Goal: Task Accomplishment & Management: Manage account settings

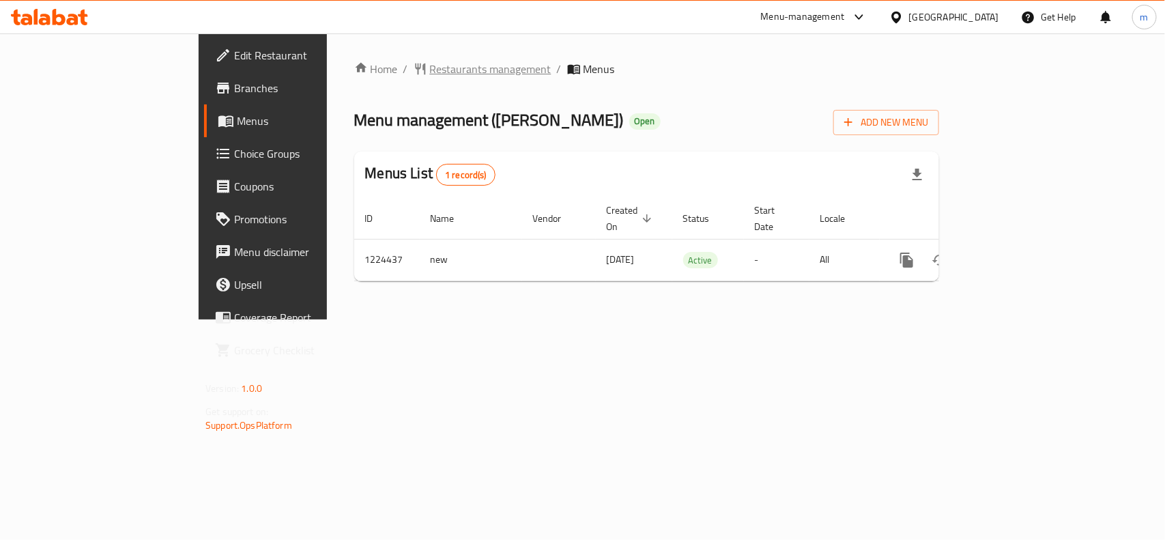
click at [430, 74] on span "Restaurants management" at bounding box center [490, 69] width 121 height 16
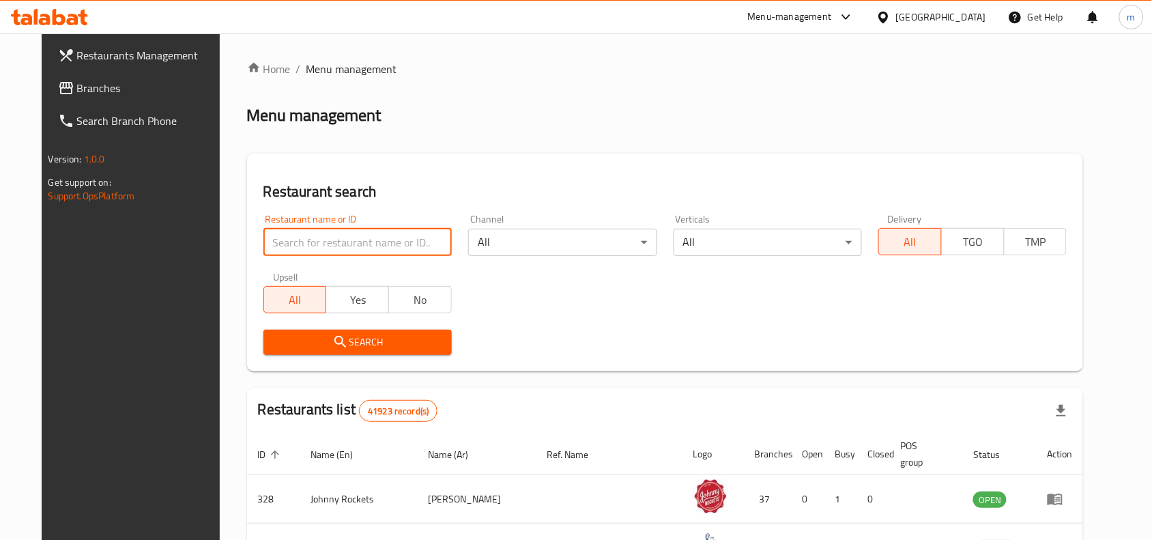
click at [278, 246] on input "search" at bounding box center [357, 242] width 188 height 27
paste input "674984"
type input "674984"
click button "Search" at bounding box center [357, 342] width 188 height 25
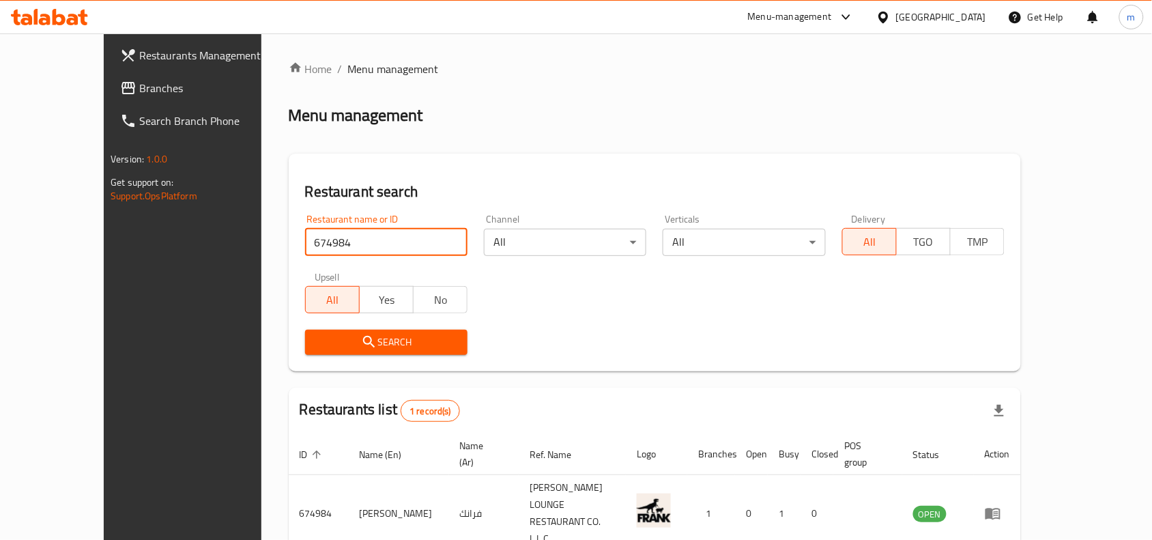
click at [139, 83] on span "Branches" at bounding box center [212, 88] width 146 height 16
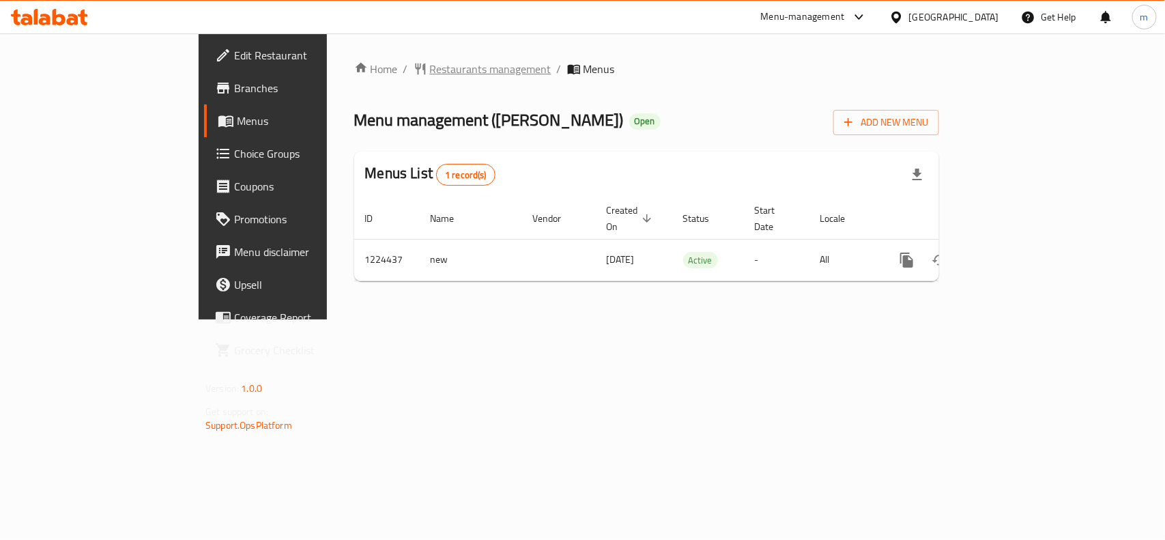
click at [430, 69] on span "Restaurants management" at bounding box center [490, 69] width 121 height 16
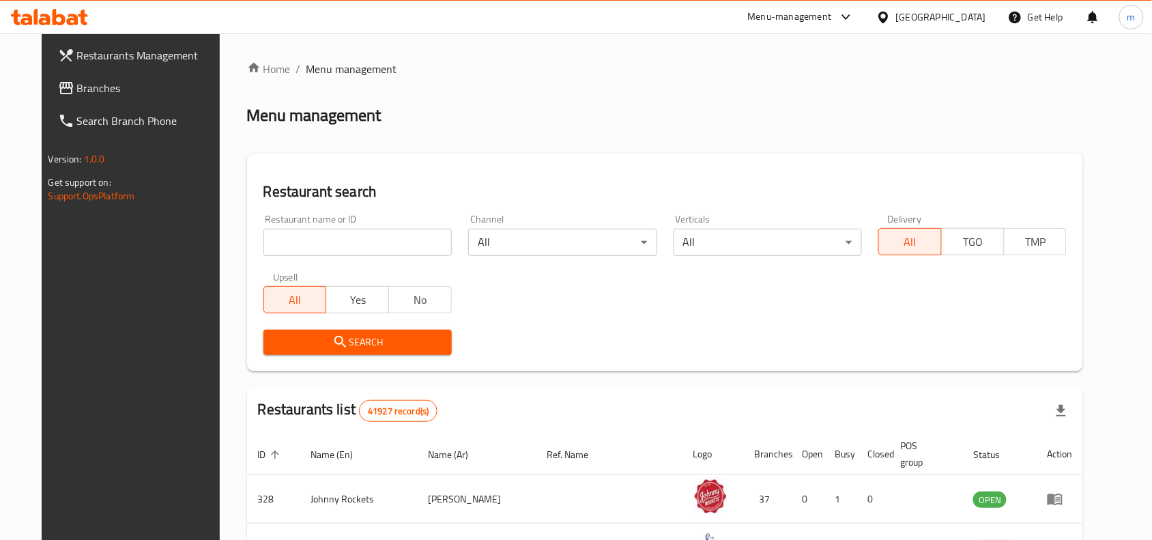
click at [77, 86] on span "Branches" at bounding box center [150, 88] width 146 height 16
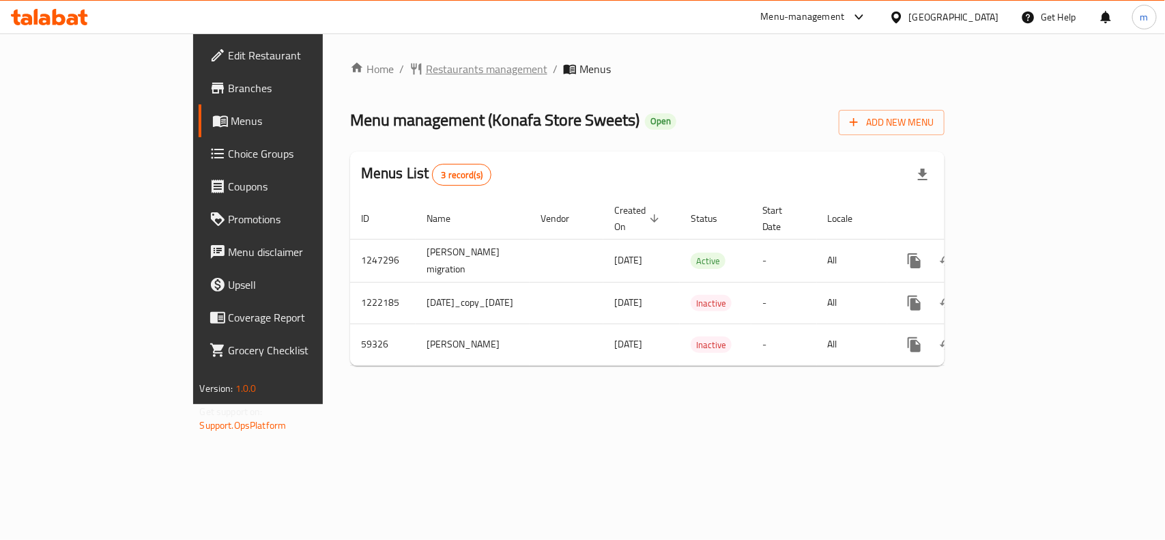
click at [426, 67] on span "Restaurants management" at bounding box center [486, 69] width 121 height 16
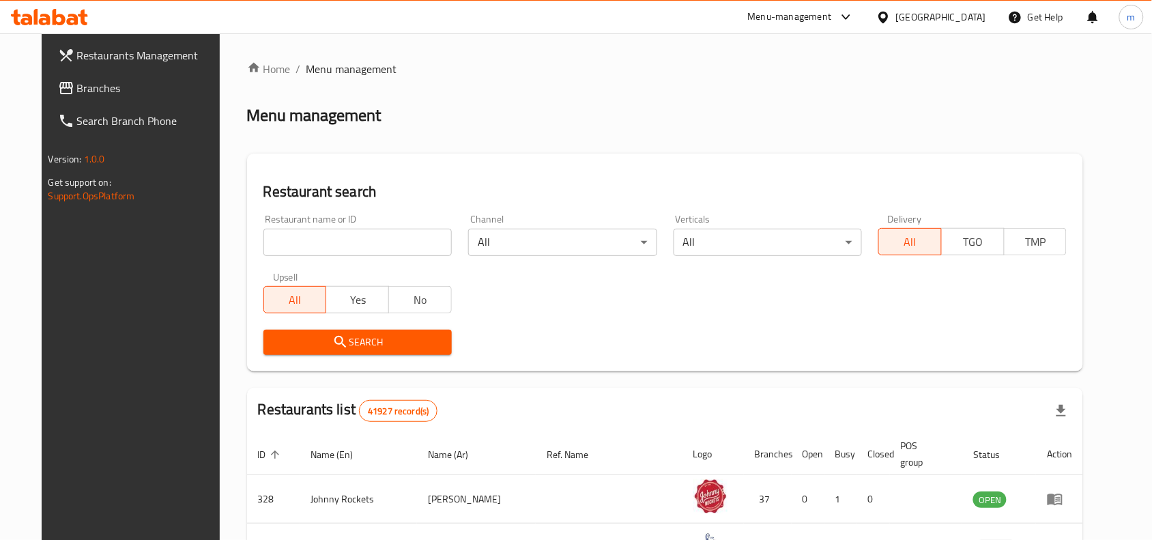
click at [77, 89] on span "Branches" at bounding box center [150, 88] width 146 height 16
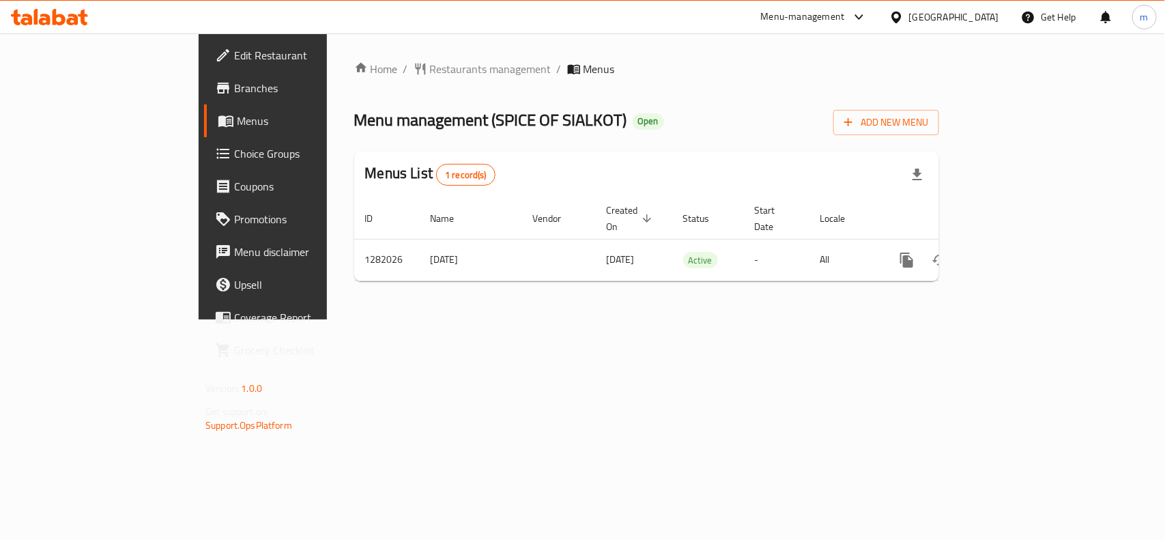
click at [904, 18] on icon at bounding box center [896, 17] width 14 height 14
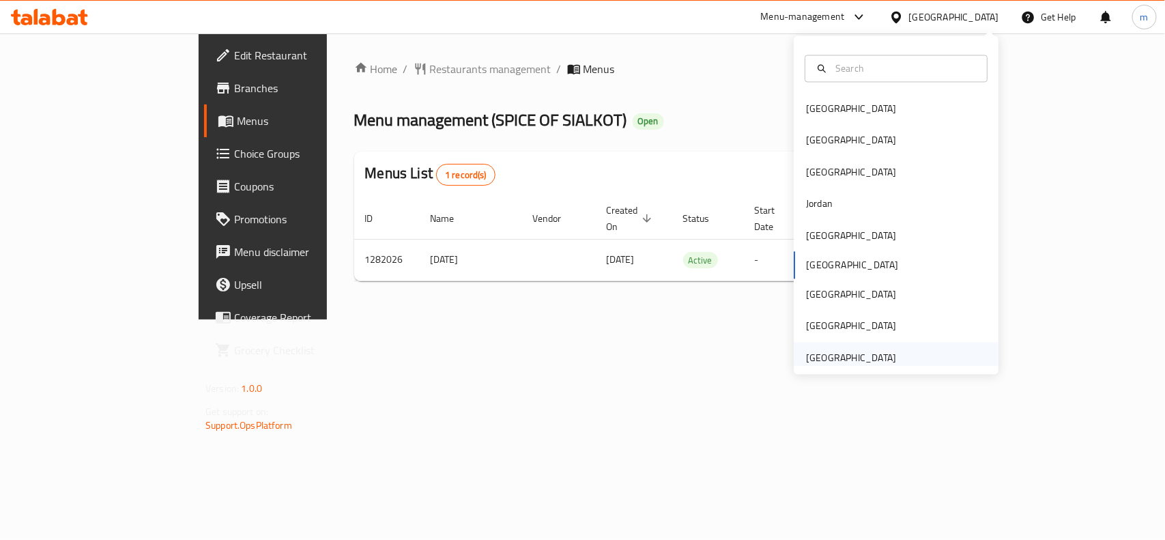
click at [806, 360] on div "[GEOGRAPHIC_DATA]" at bounding box center [851, 357] width 90 height 15
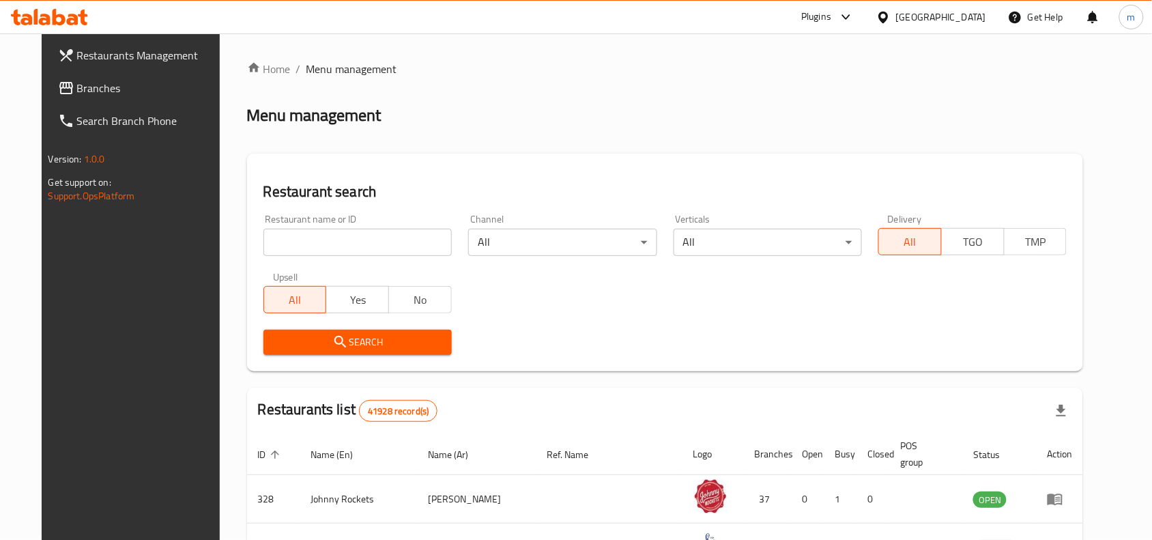
click at [77, 89] on span "Branches" at bounding box center [150, 88] width 146 height 16
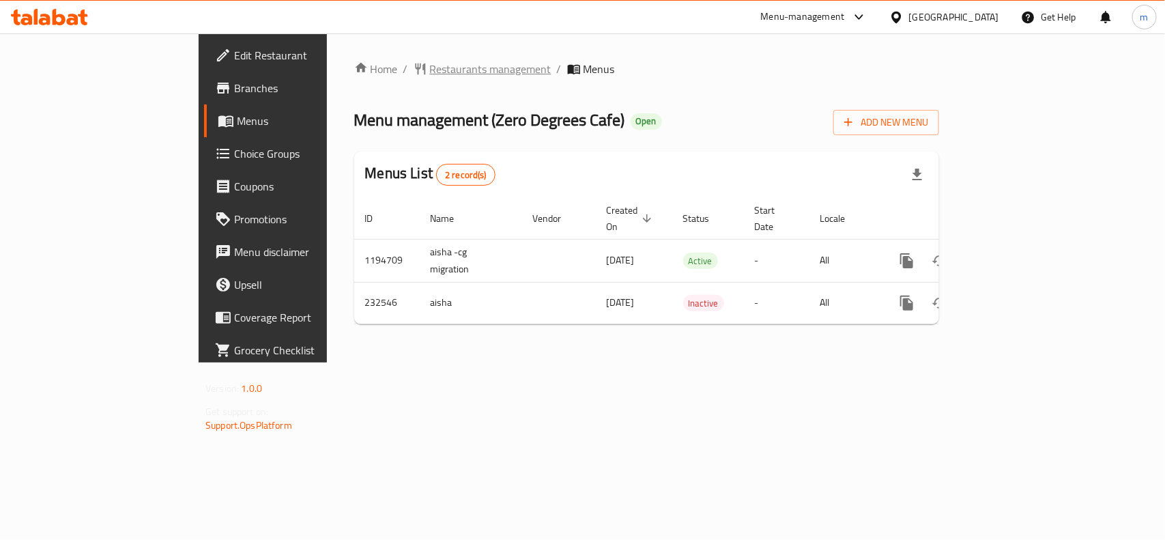
click at [430, 73] on span "Restaurants management" at bounding box center [490, 69] width 121 height 16
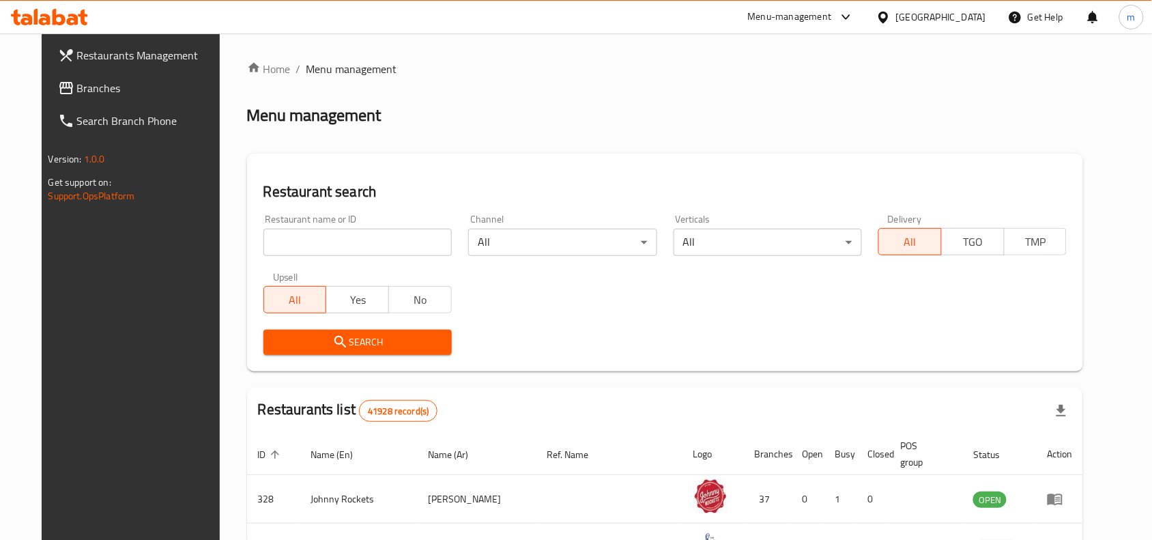
click at [92, 89] on span "Branches" at bounding box center [150, 88] width 146 height 16
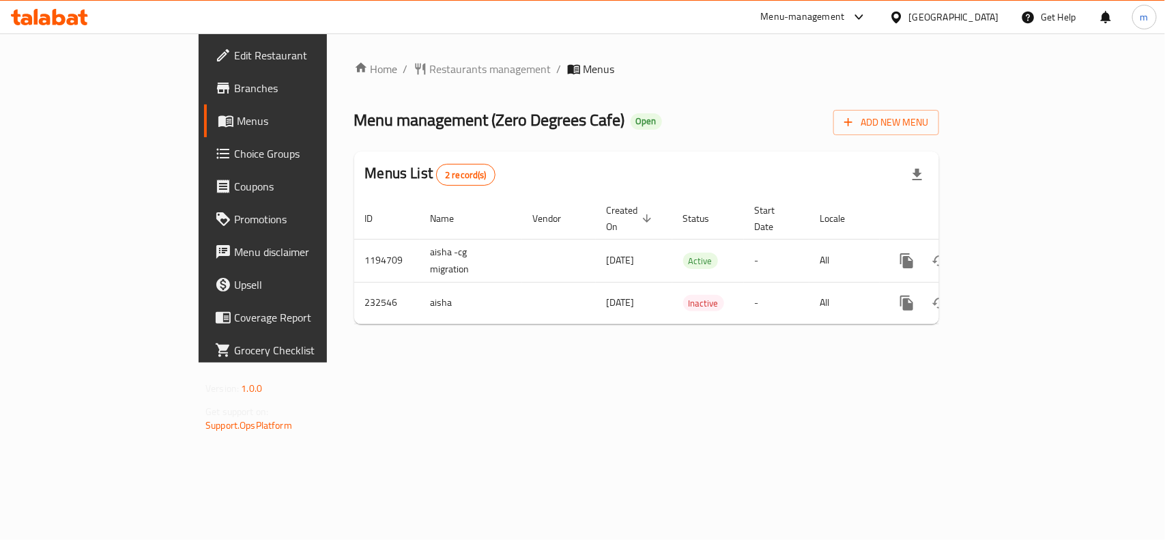
click at [946, 22] on div "United Arab Emirates" at bounding box center [954, 17] width 90 height 15
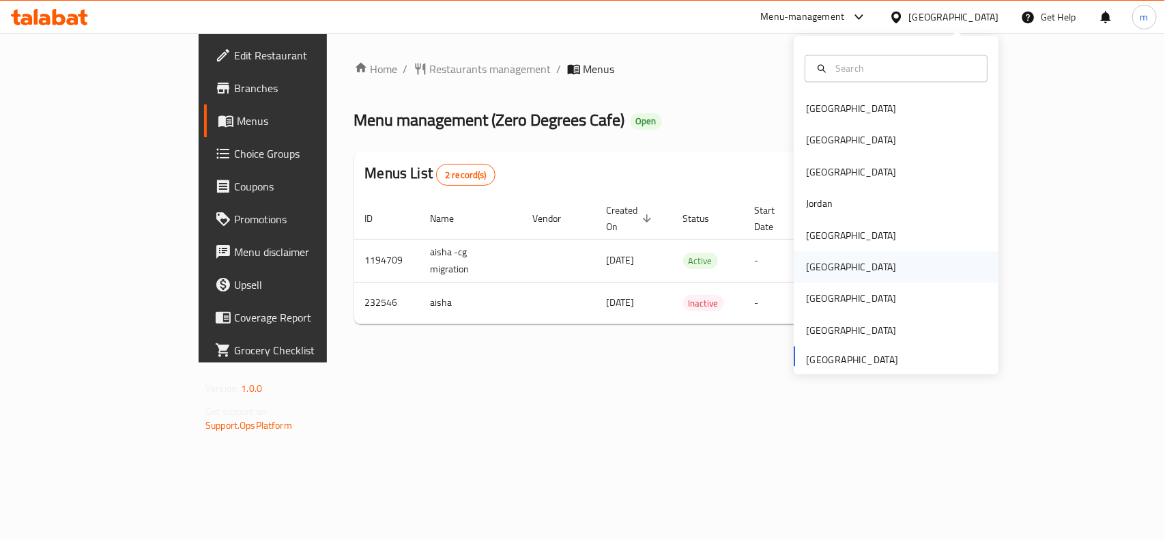
click at [815, 268] on div "Oman" at bounding box center [851, 267] width 90 height 15
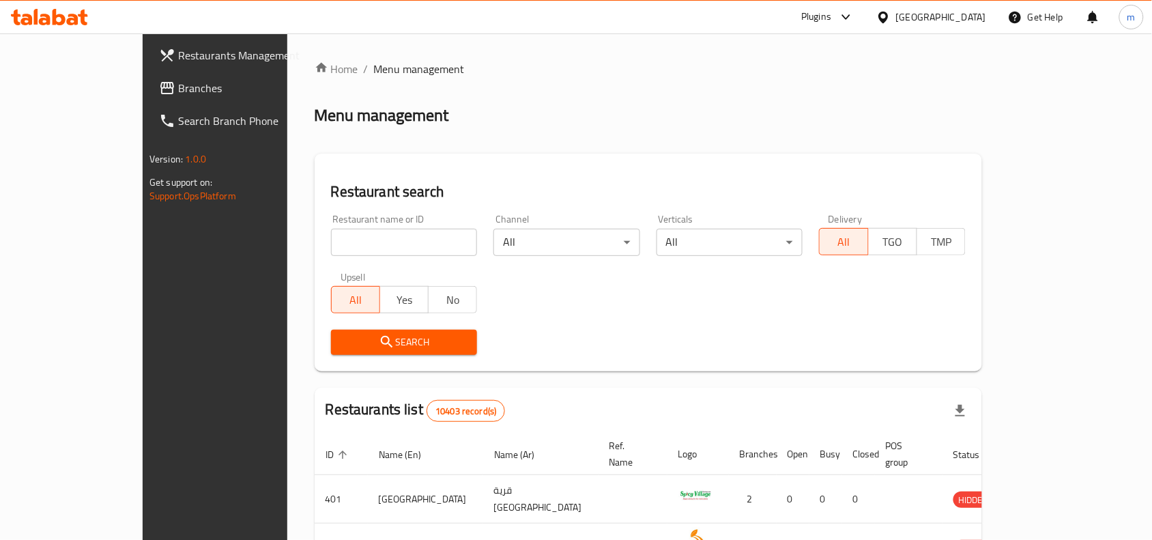
click at [178, 86] on span "Branches" at bounding box center [251, 88] width 146 height 16
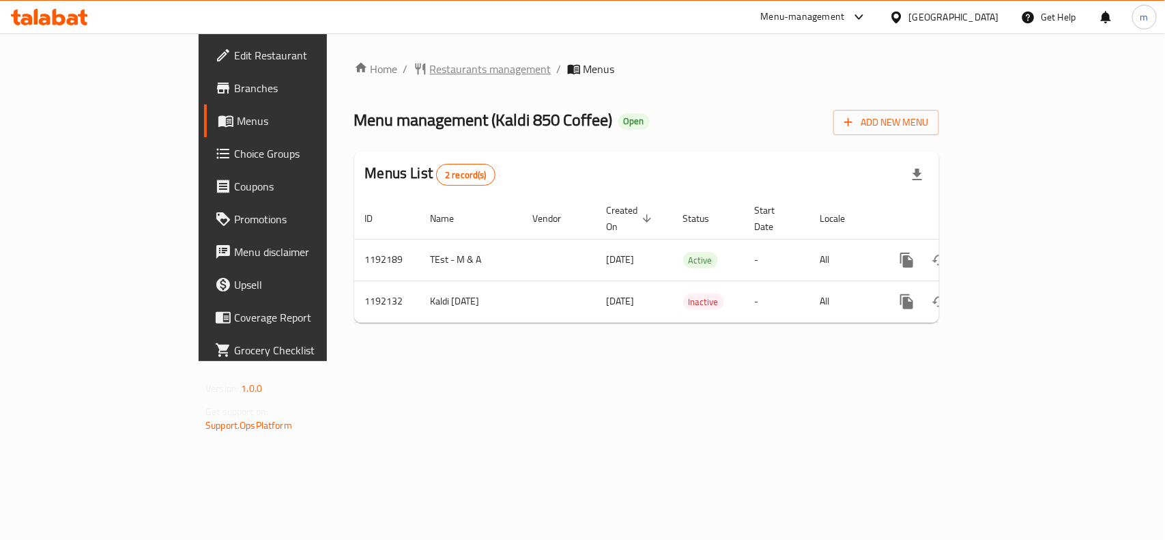
click at [430, 67] on span "Restaurants management" at bounding box center [490, 69] width 121 height 16
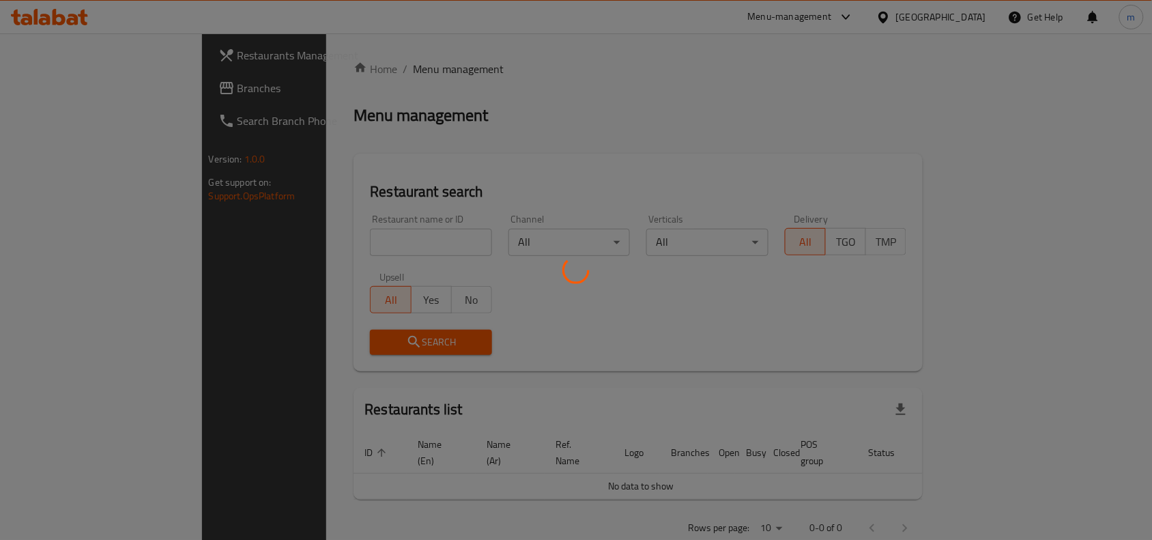
click at [274, 240] on div at bounding box center [576, 270] width 1152 height 540
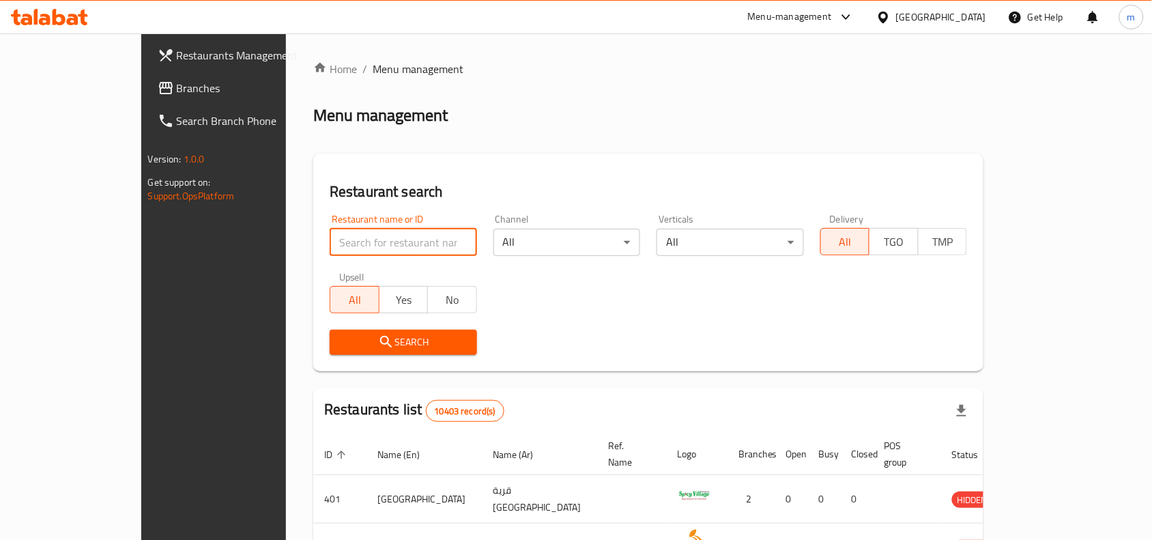
click at [330, 240] on input "search" at bounding box center [403, 242] width 147 height 27
paste input "667421"
type input "667421"
click button "Search" at bounding box center [403, 342] width 147 height 25
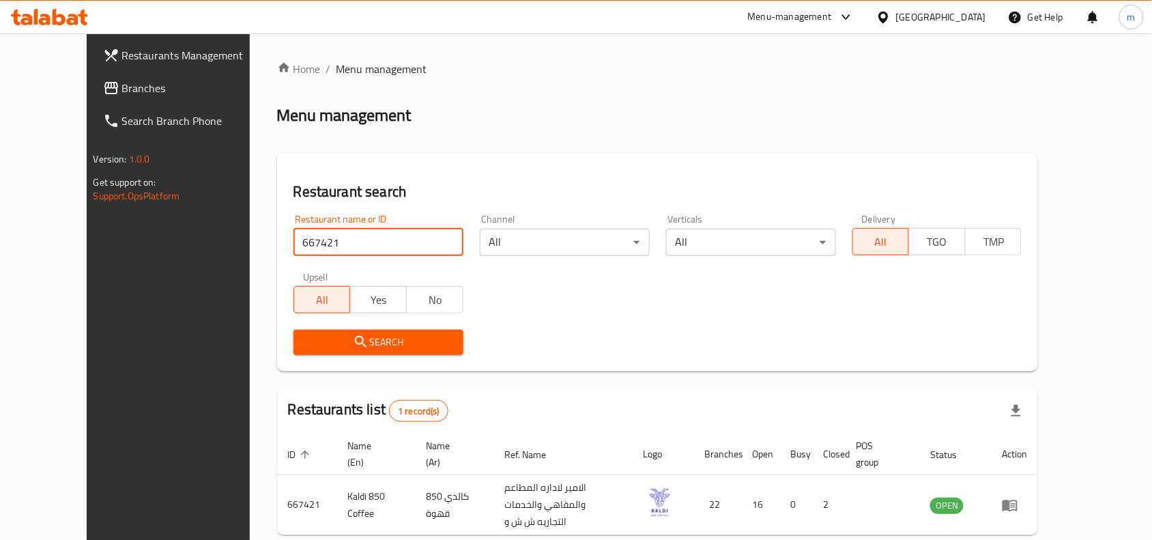
click at [888, 18] on icon at bounding box center [883, 17] width 10 height 12
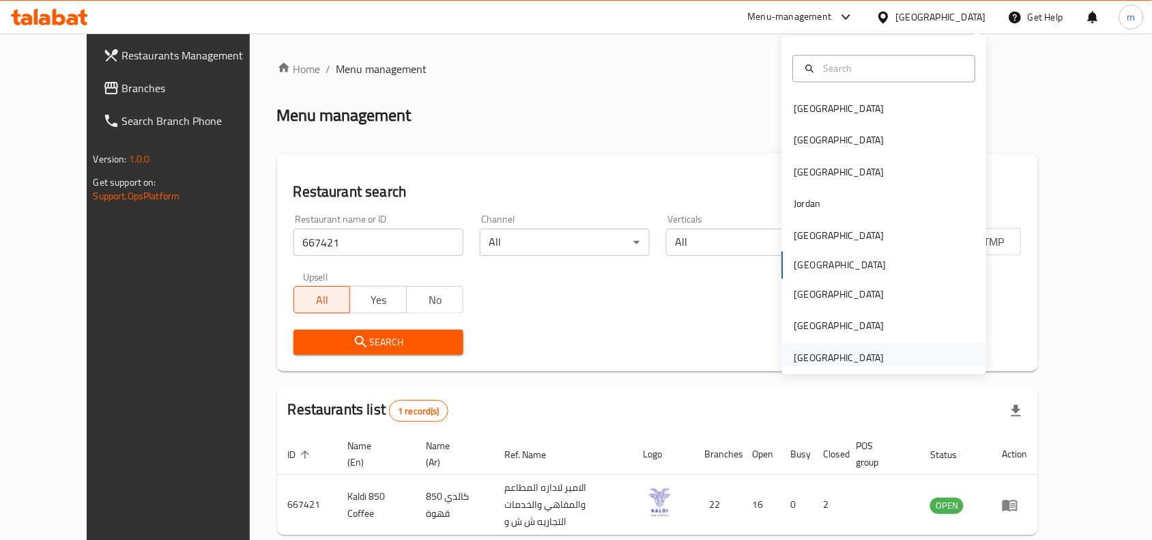
click at [847, 350] on div "United Arab Emirates" at bounding box center [839, 357] width 90 height 15
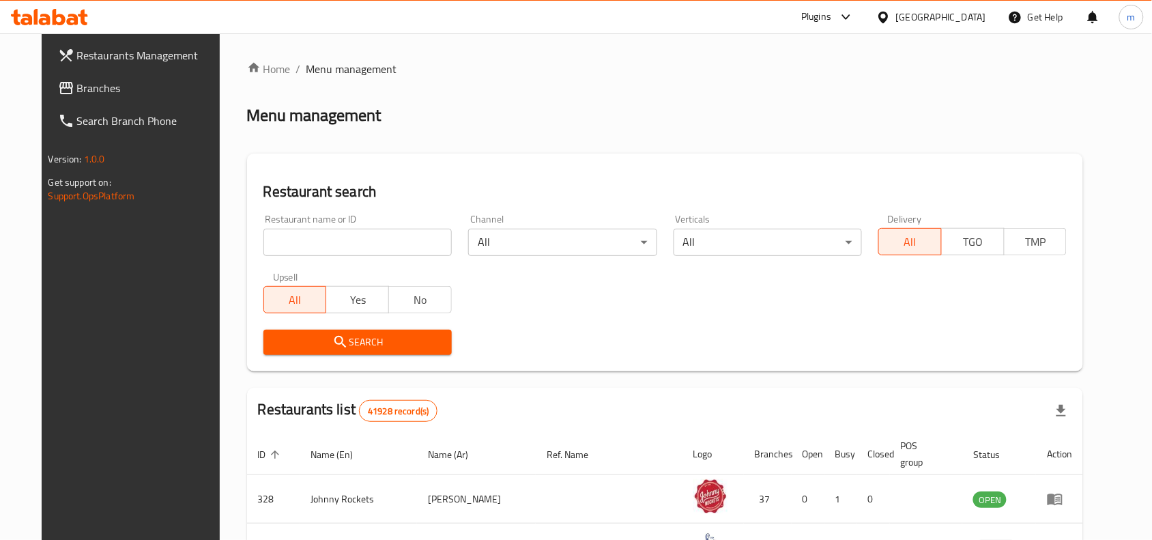
click at [77, 80] on span "Branches" at bounding box center [150, 88] width 146 height 16
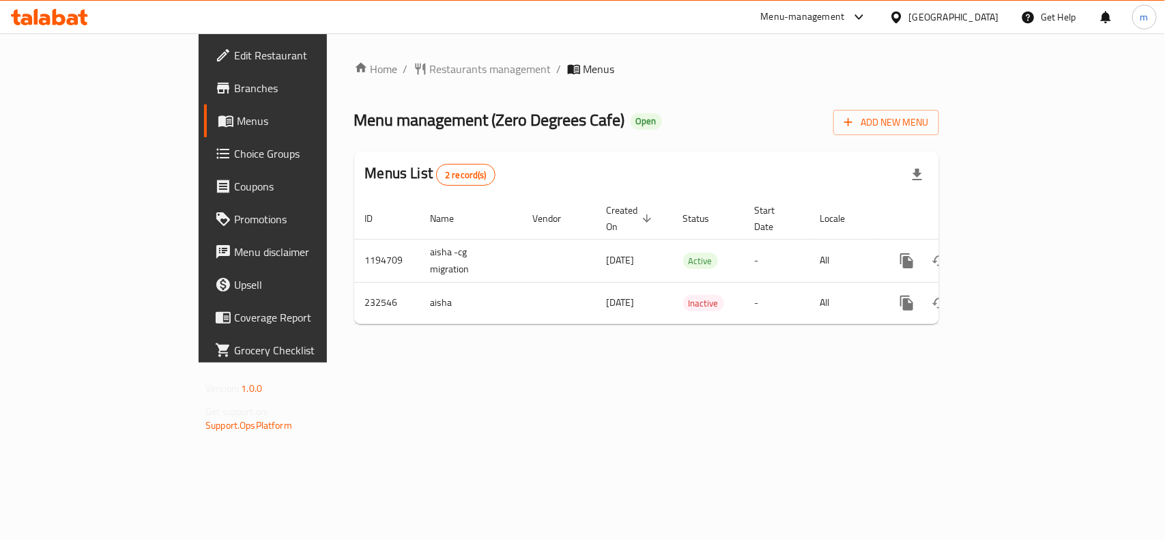
click at [935, 12] on div "[GEOGRAPHIC_DATA]" at bounding box center [954, 17] width 90 height 15
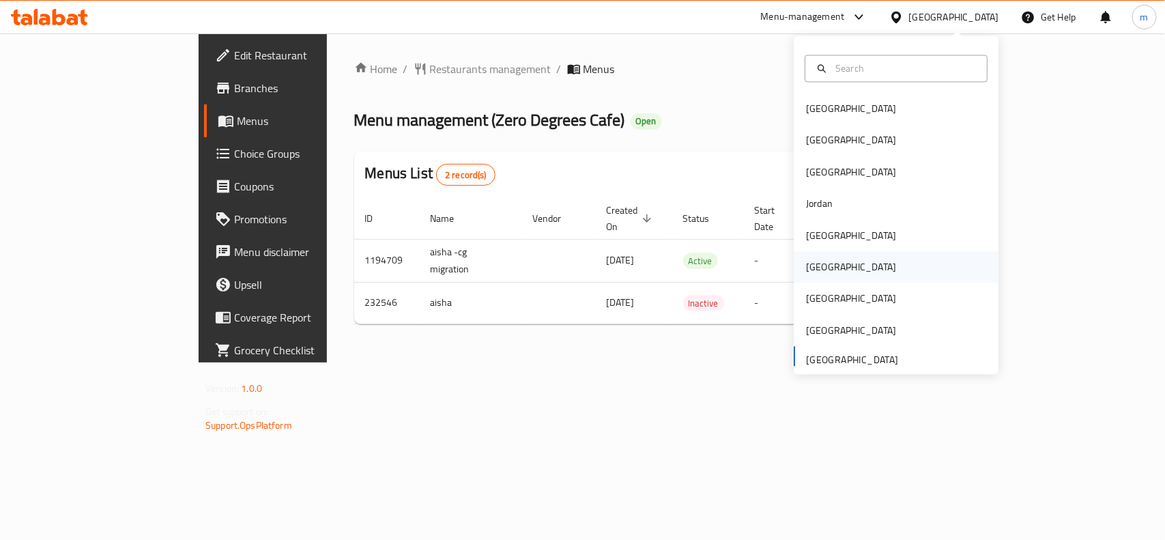
click at [819, 270] on div "[GEOGRAPHIC_DATA]" at bounding box center [851, 267] width 112 height 31
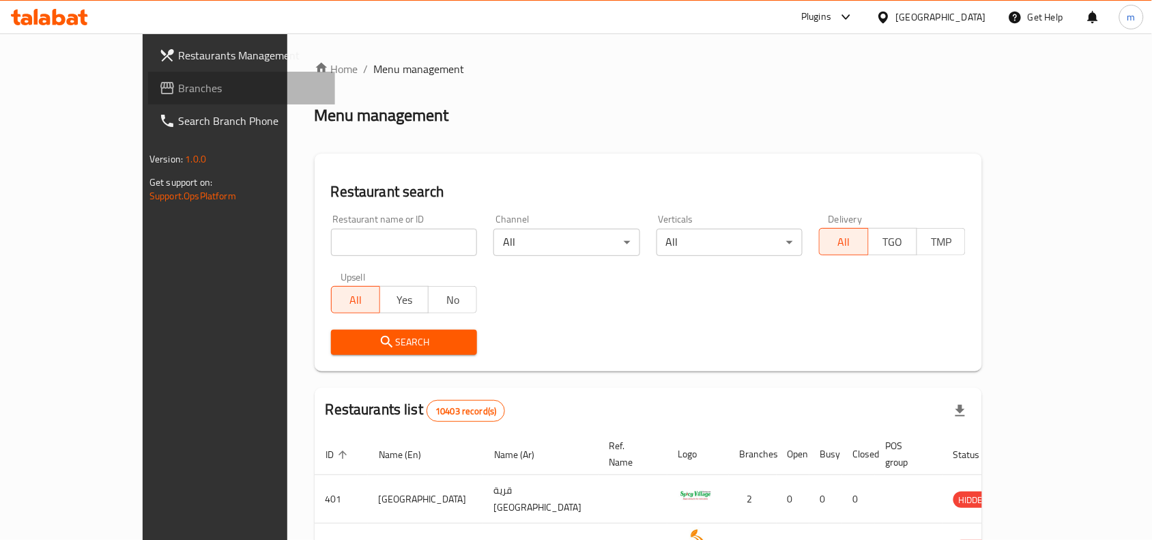
click at [178, 84] on span "Branches" at bounding box center [251, 88] width 146 height 16
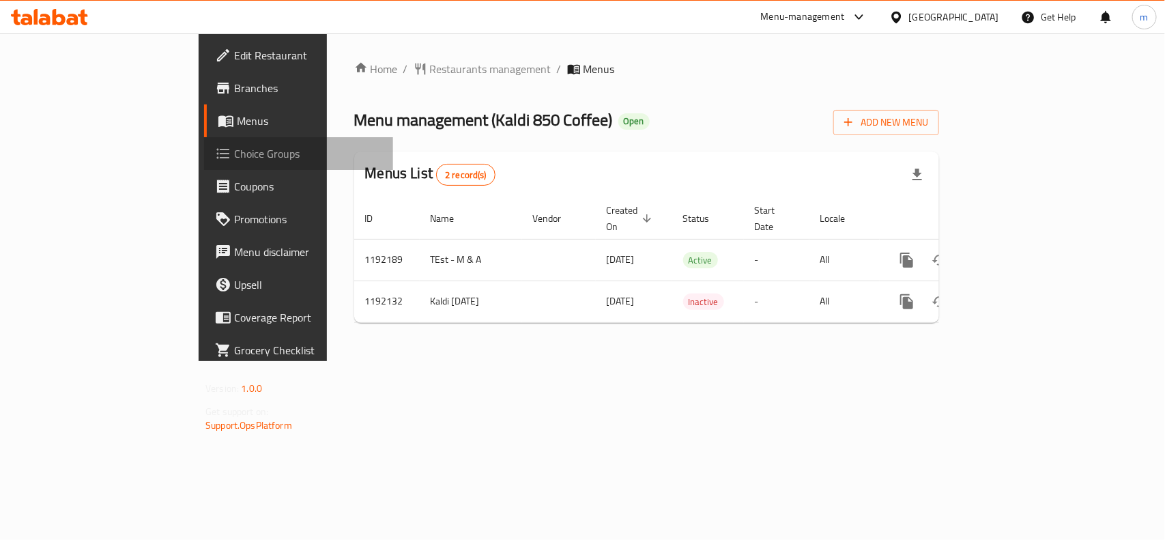
click at [234, 154] on span "Choice Groups" at bounding box center [308, 153] width 148 height 16
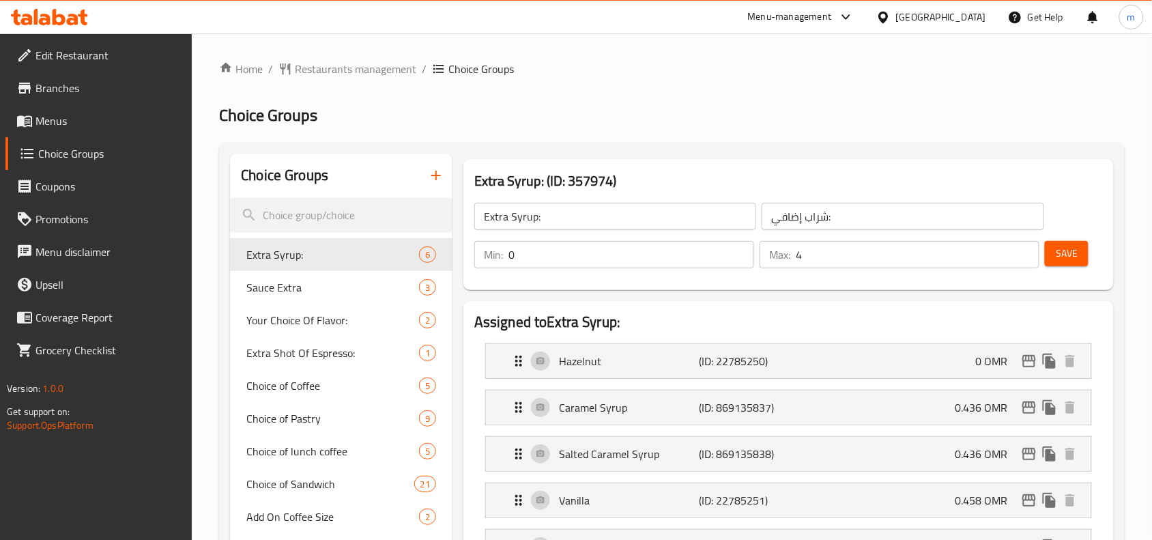
click at [670, 107] on h2 "Choice Groups" at bounding box center [672, 115] width 906 height 22
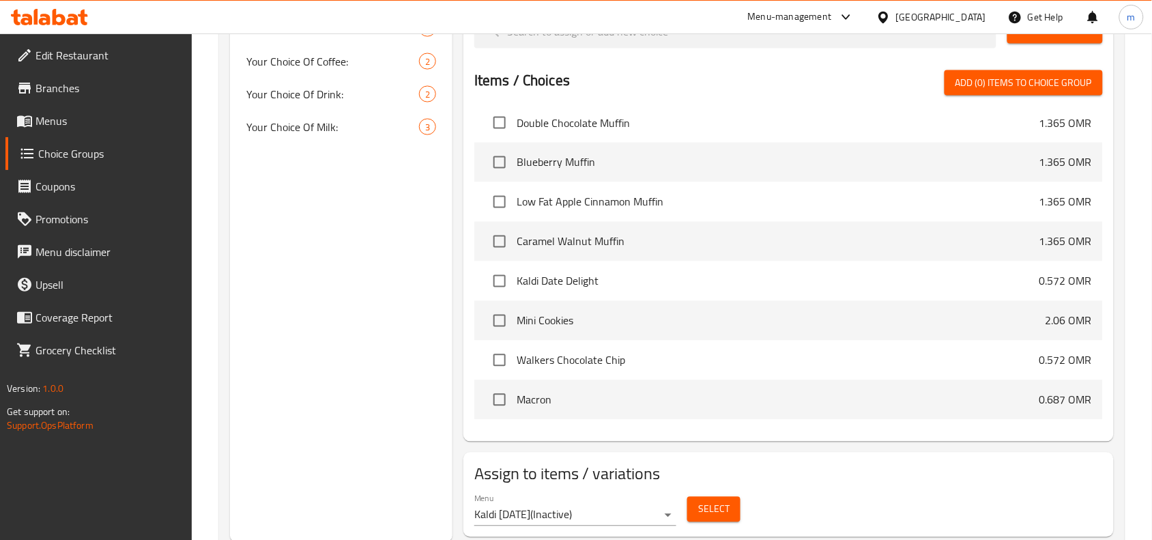
scroll to position [9508, 0]
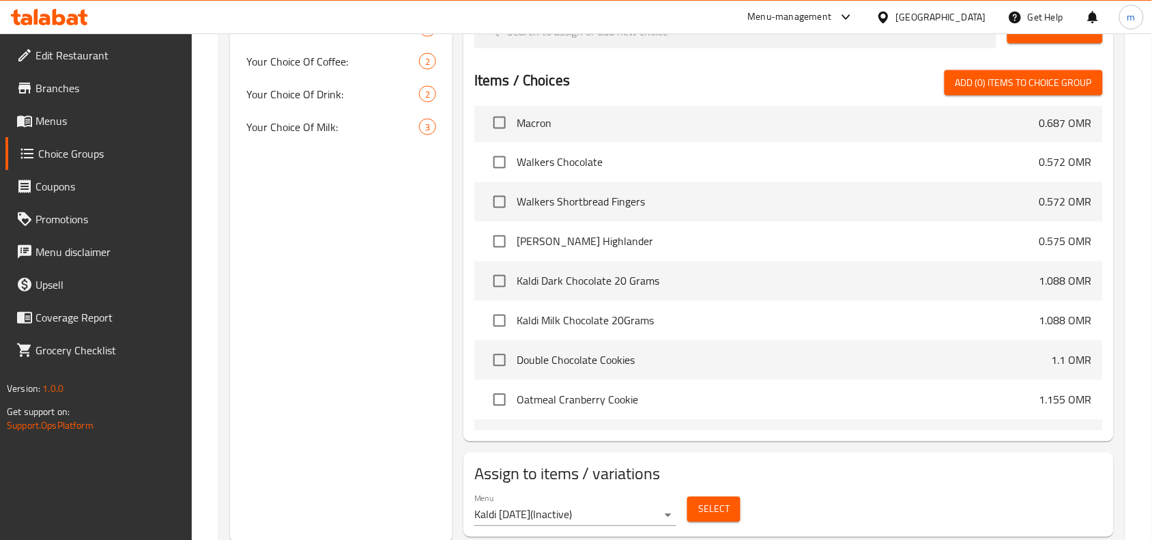
click at [445, 213] on div "Choice Groups Extra Syrup: 6 Sauce Extra 3 Your Choice Of Flavor: 2 Extra Shot …" at bounding box center [341, 39] width 222 height 1008
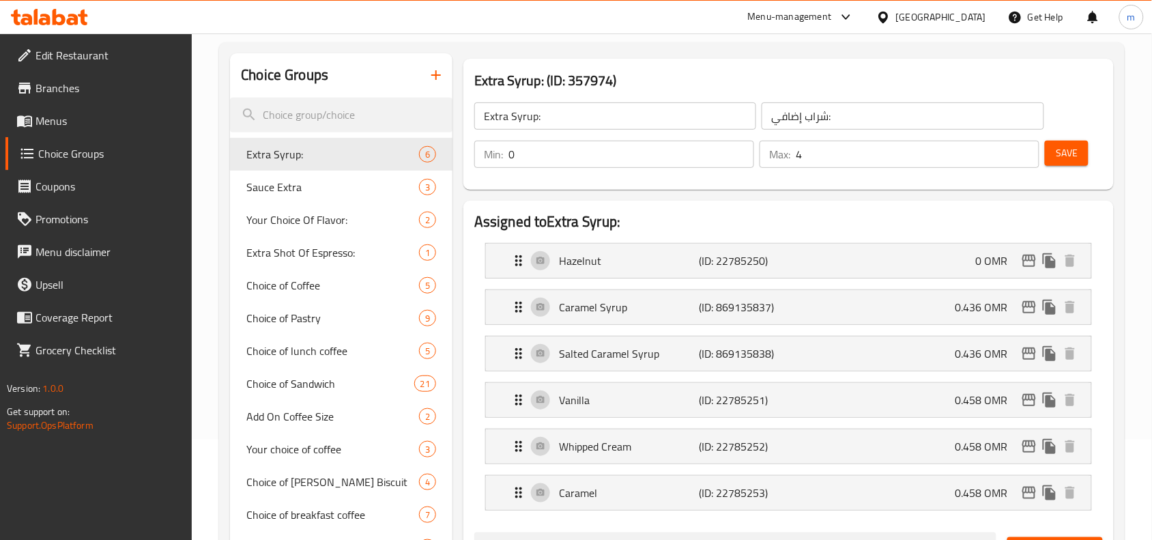
scroll to position [0, 0]
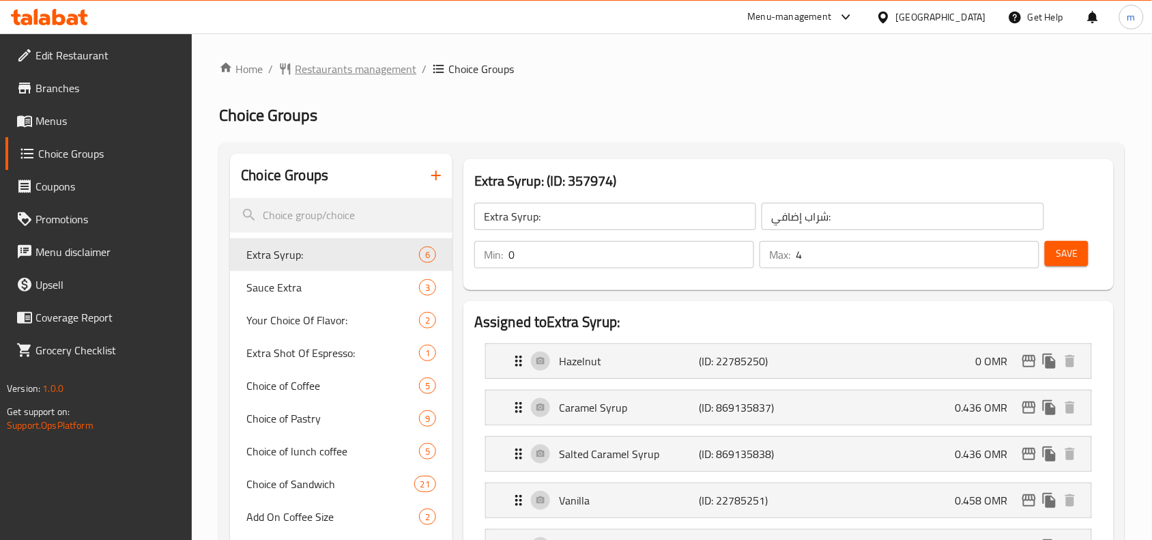
click at [372, 72] on span "Restaurants management" at bounding box center [355, 69] width 121 height 16
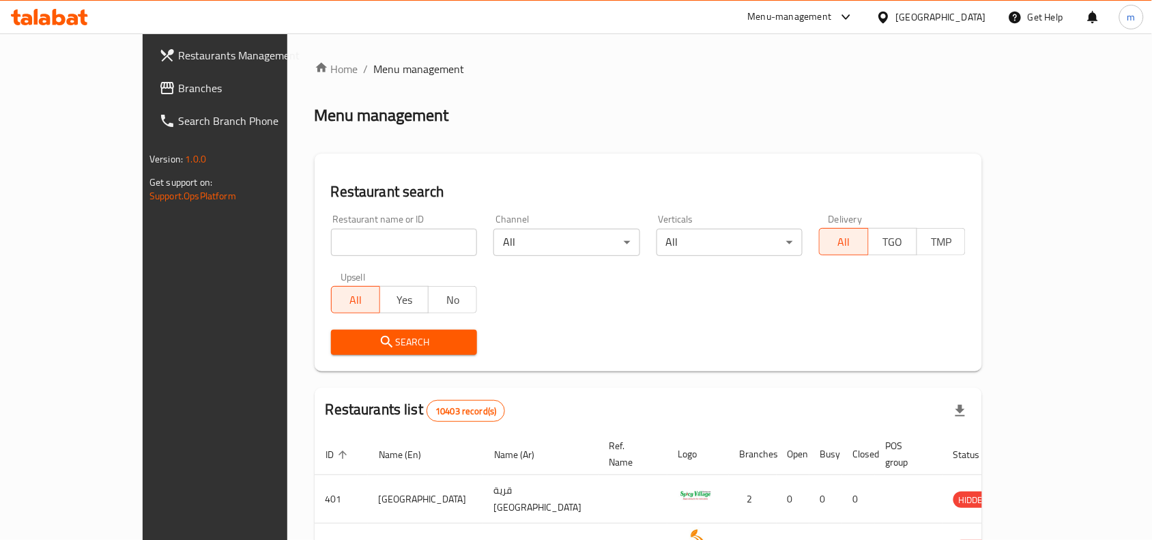
click at [891, 19] on icon at bounding box center [883, 17] width 14 height 14
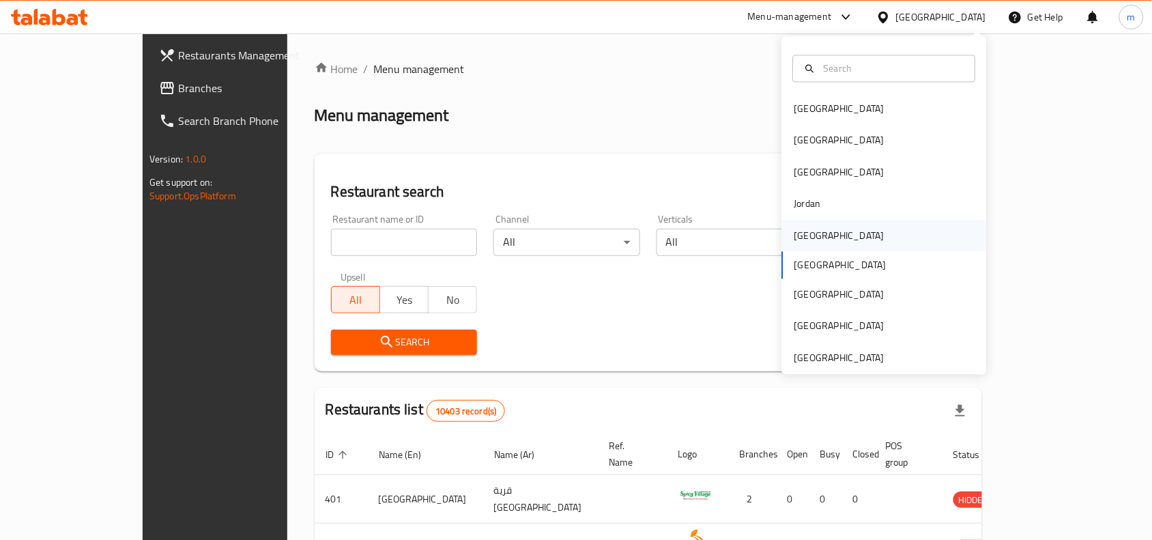
click at [807, 240] on div "Kuwait" at bounding box center [839, 235] width 90 height 15
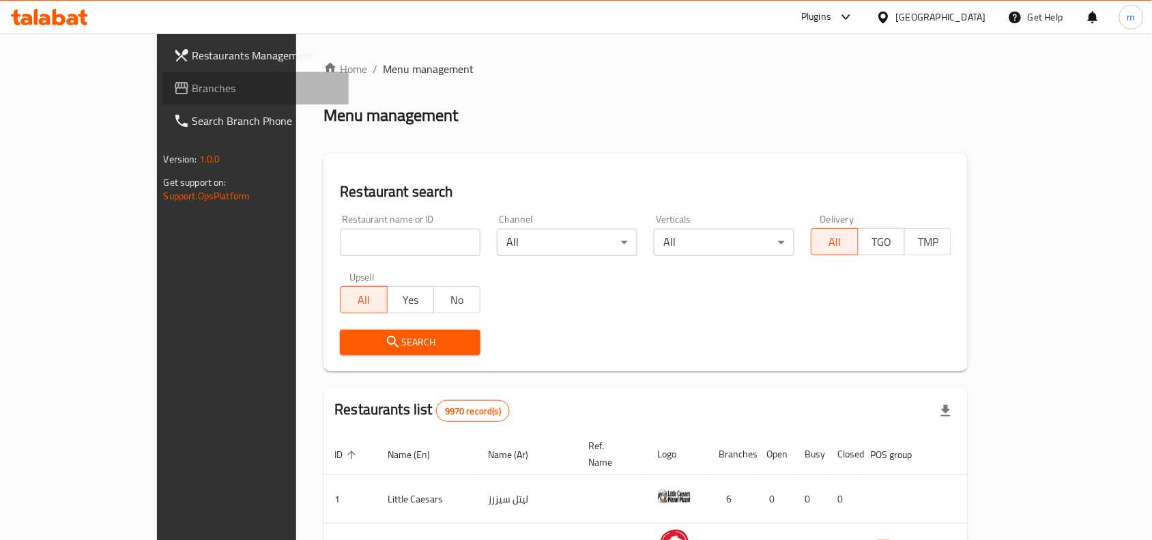
click at [192, 85] on span "Branches" at bounding box center [265, 88] width 146 height 16
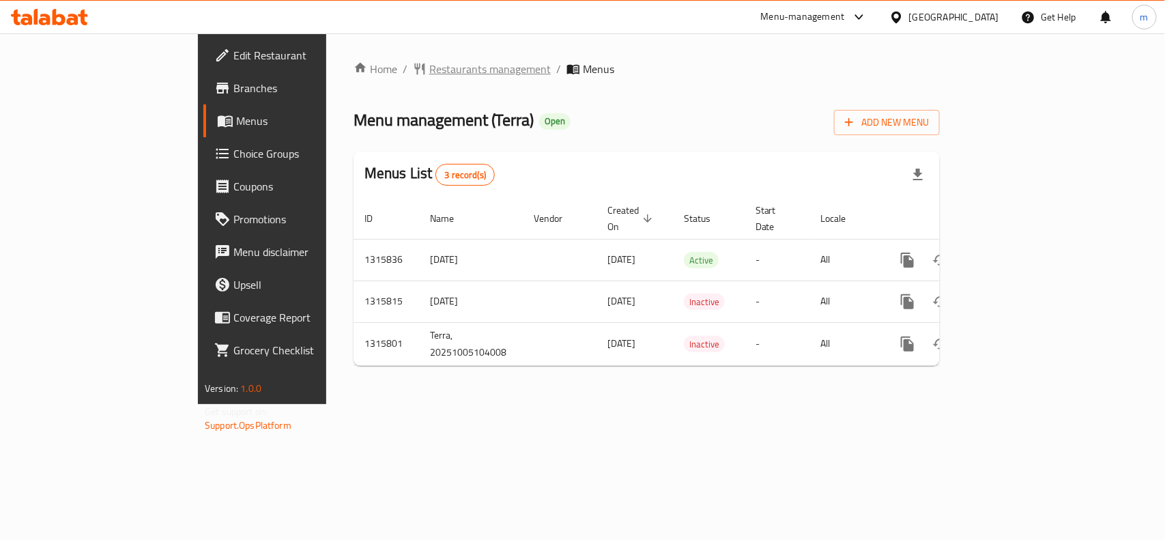
click at [429, 73] on span "Restaurants management" at bounding box center [489, 69] width 121 height 16
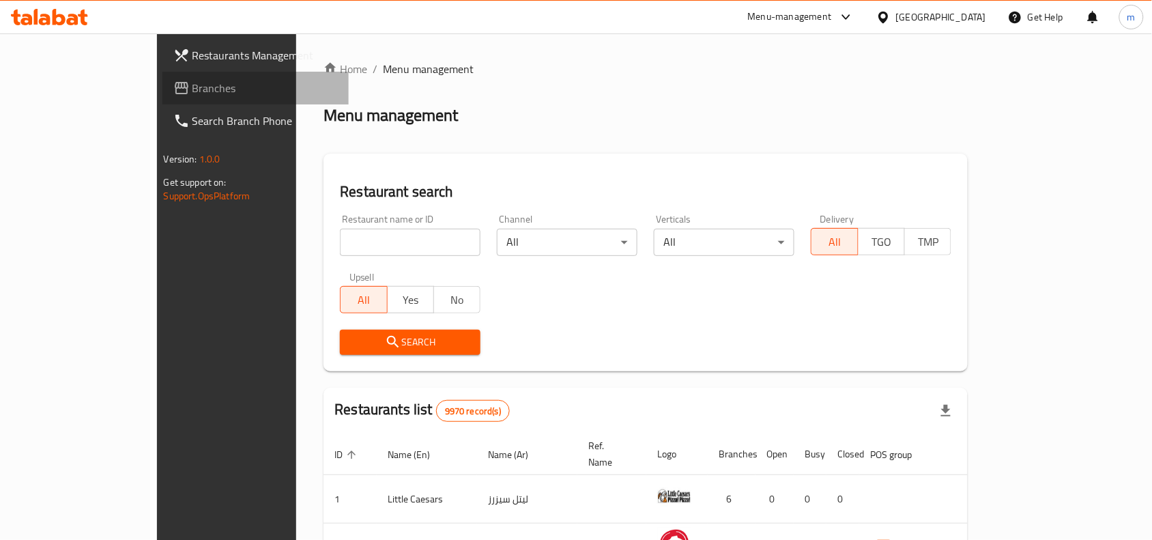
click at [192, 90] on span "Branches" at bounding box center [265, 88] width 146 height 16
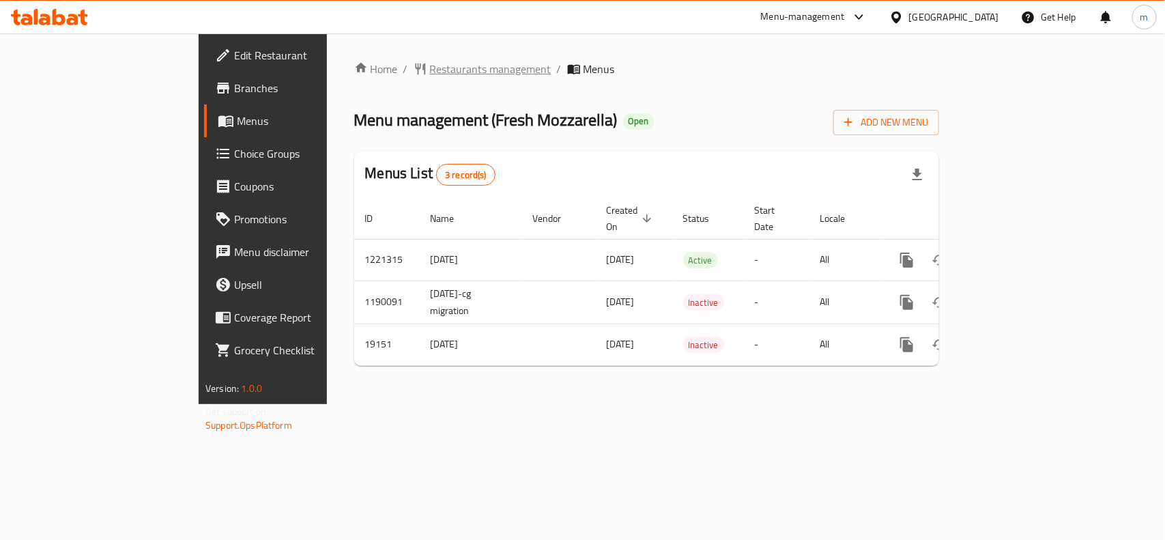
click at [430, 63] on span "Restaurants management" at bounding box center [490, 69] width 121 height 16
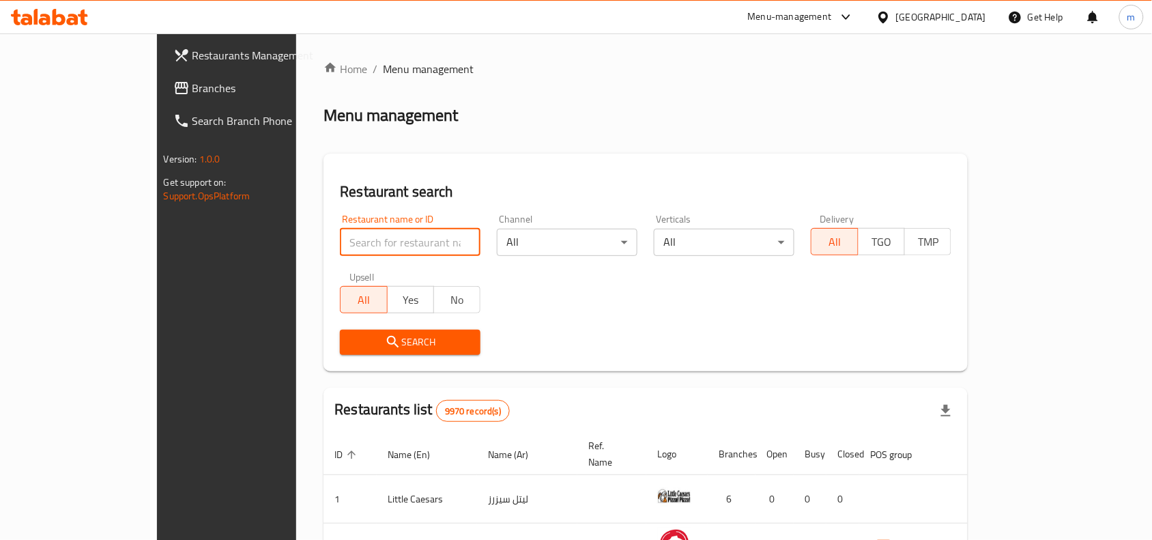
click at [340, 241] on input "search" at bounding box center [410, 242] width 141 height 27
paste input "10274"
type input "10274"
click button "Search" at bounding box center [410, 342] width 141 height 25
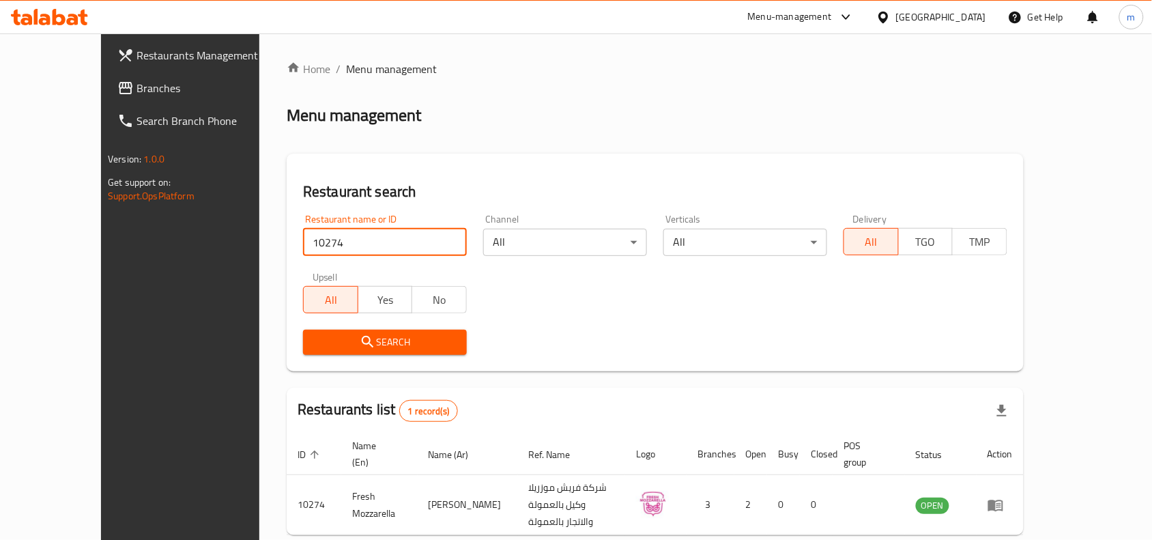
scroll to position [42, 0]
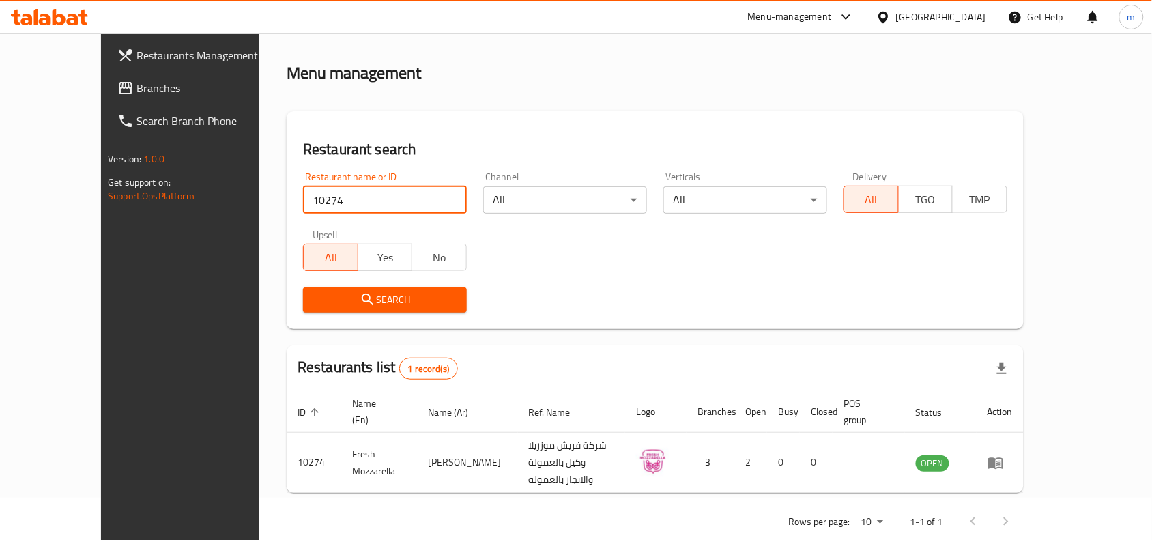
click at [136, 87] on span "Branches" at bounding box center [209, 88] width 146 height 16
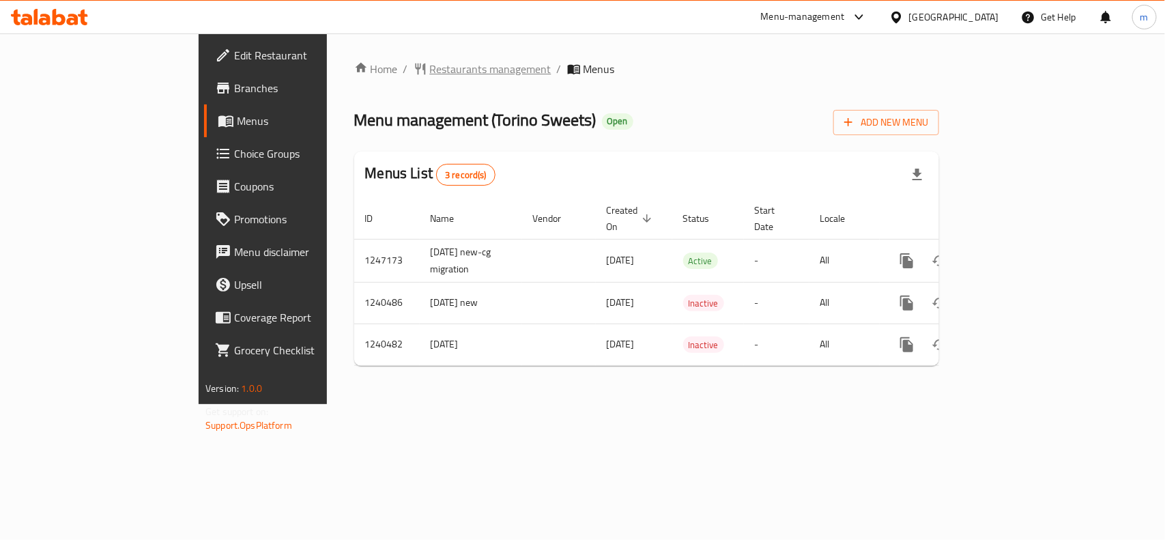
click at [430, 62] on span "Restaurants management" at bounding box center [490, 69] width 121 height 16
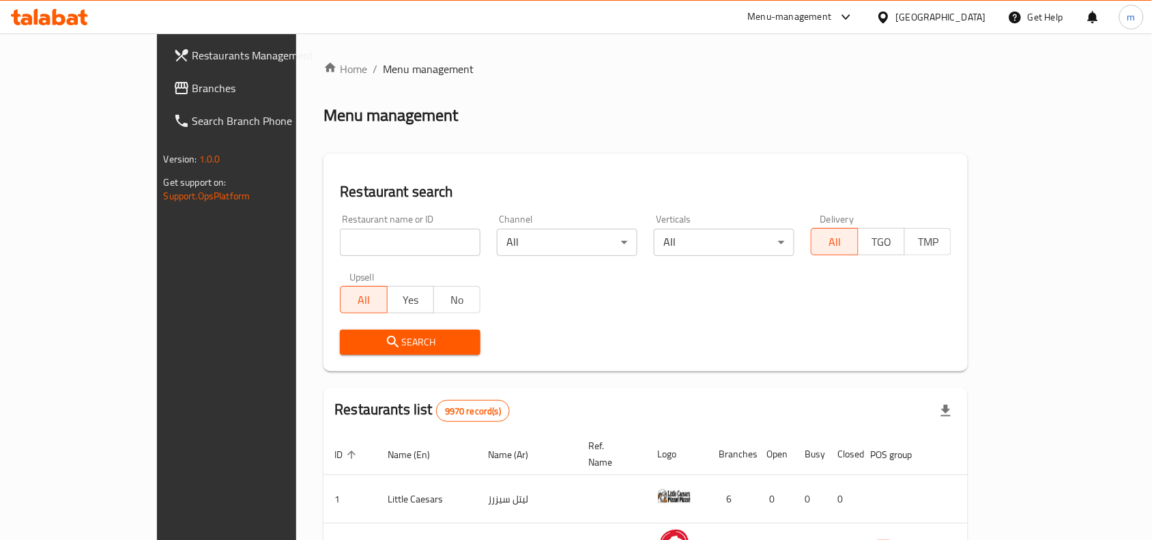
click at [192, 81] on span "Branches" at bounding box center [265, 88] width 146 height 16
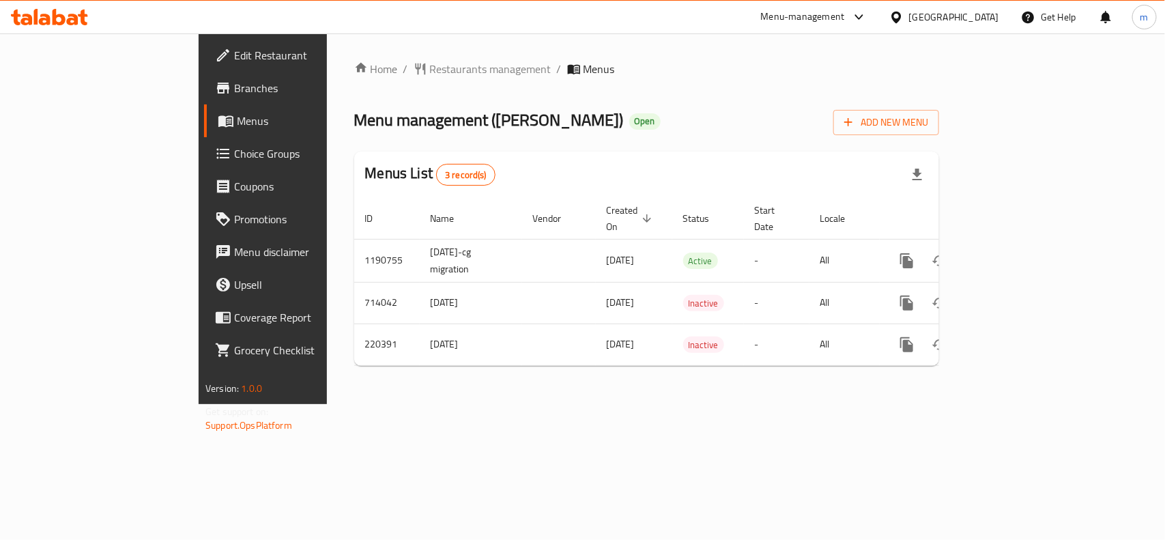
click at [979, 10] on div "Kuwait" at bounding box center [954, 17] width 90 height 15
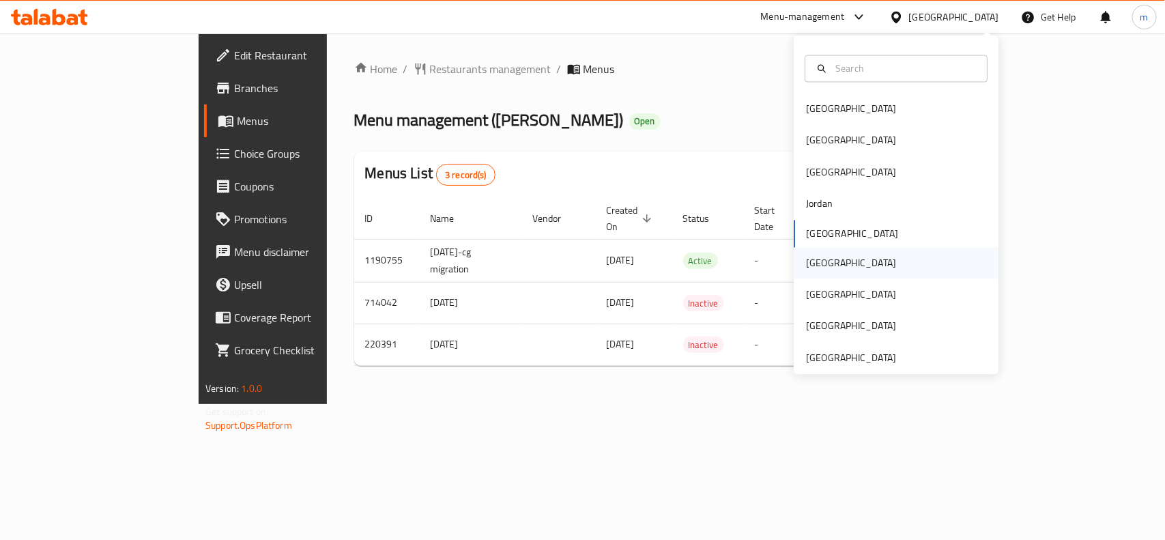
click at [815, 264] on div "[GEOGRAPHIC_DATA]" at bounding box center [851, 262] width 90 height 15
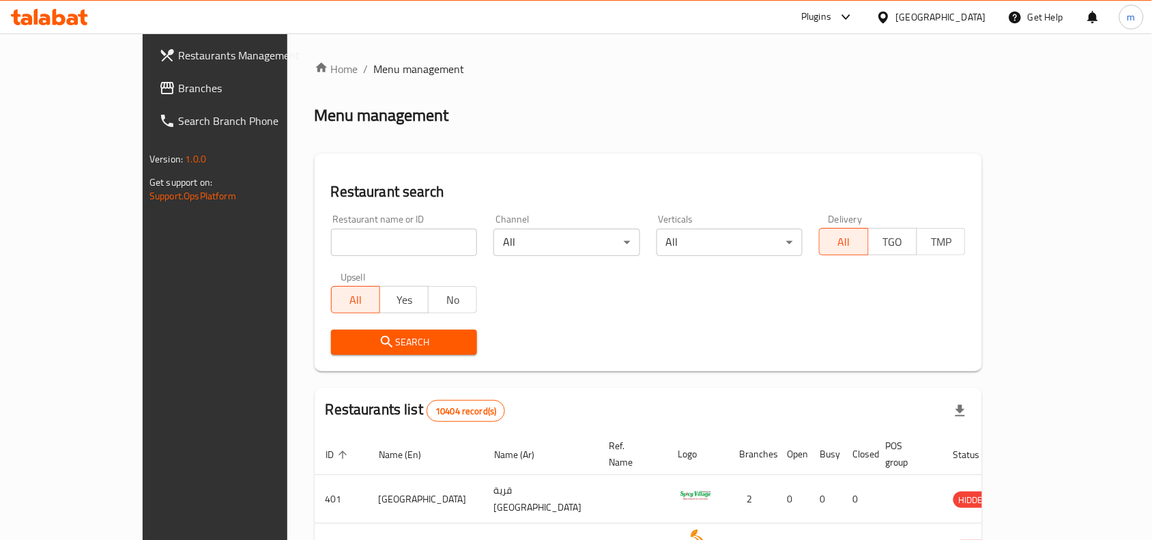
click at [178, 93] on span "Branches" at bounding box center [251, 88] width 146 height 16
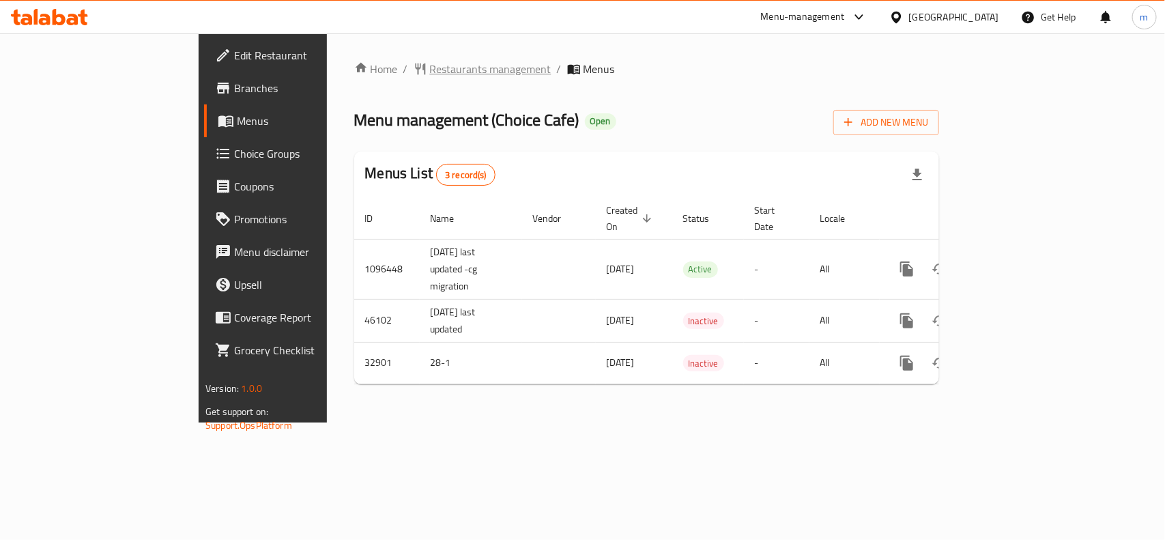
click at [430, 76] on span "Restaurants management" at bounding box center [490, 69] width 121 height 16
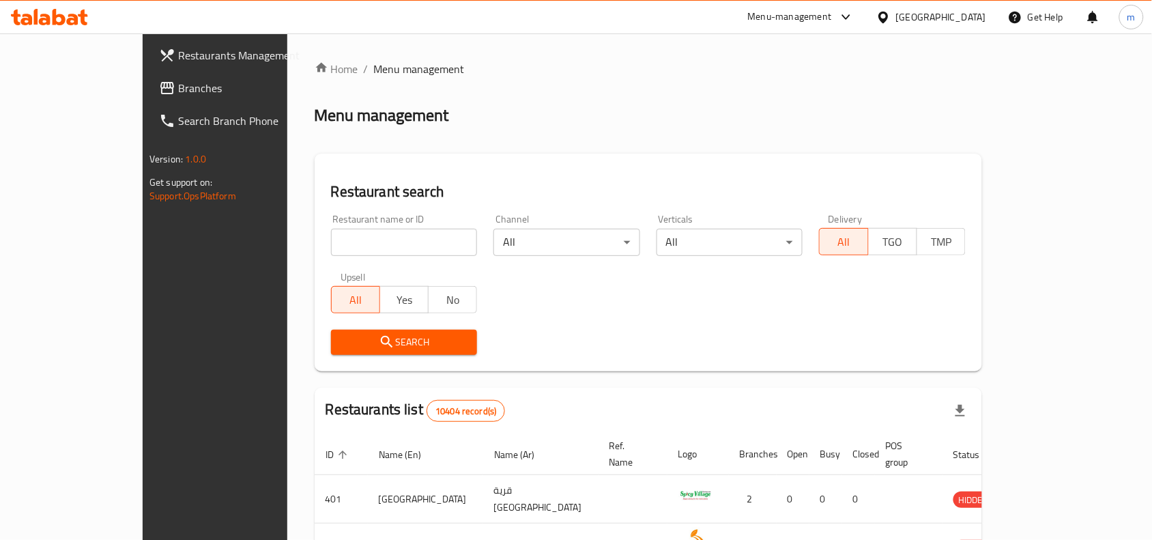
click at [331, 239] on input "search" at bounding box center [404, 242] width 147 height 27
paste input "16873"
type input "16873"
click button "Search" at bounding box center [404, 342] width 147 height 25
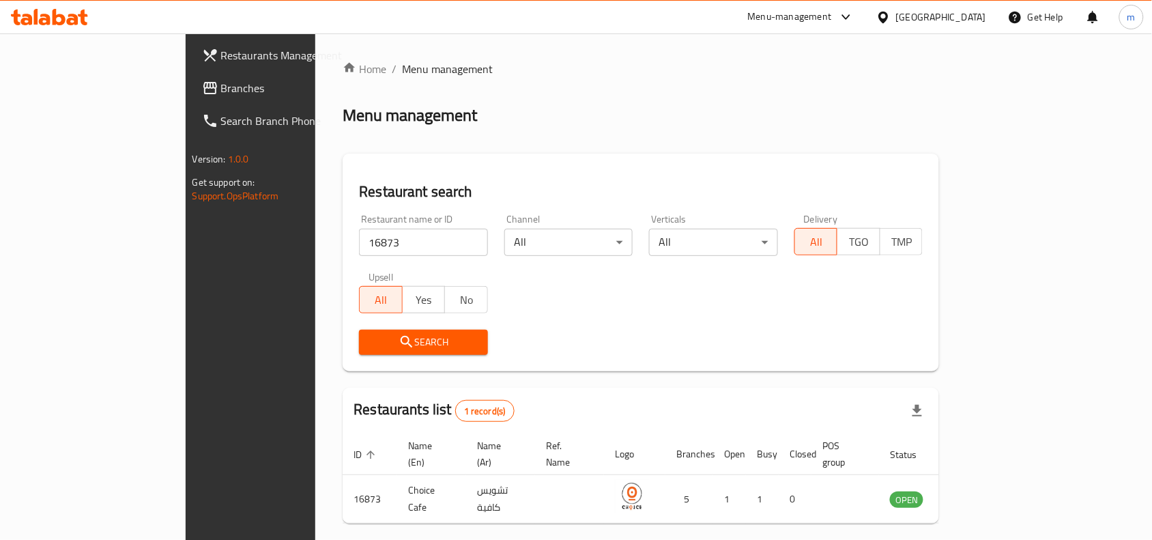
drag, startPoint x: 452, startPoint y: 103, endPoint x: 312, endPoint y: 134, distance: 143.4
click at [452, 103] on div "Home / Menu management Menu management Restaurant search Restaurant name or ID …" at bounding box center [641, 315] width 596 height 509
click at [221, 92] on span "Branches" at bounding box center [294, 88] width 146 height 16
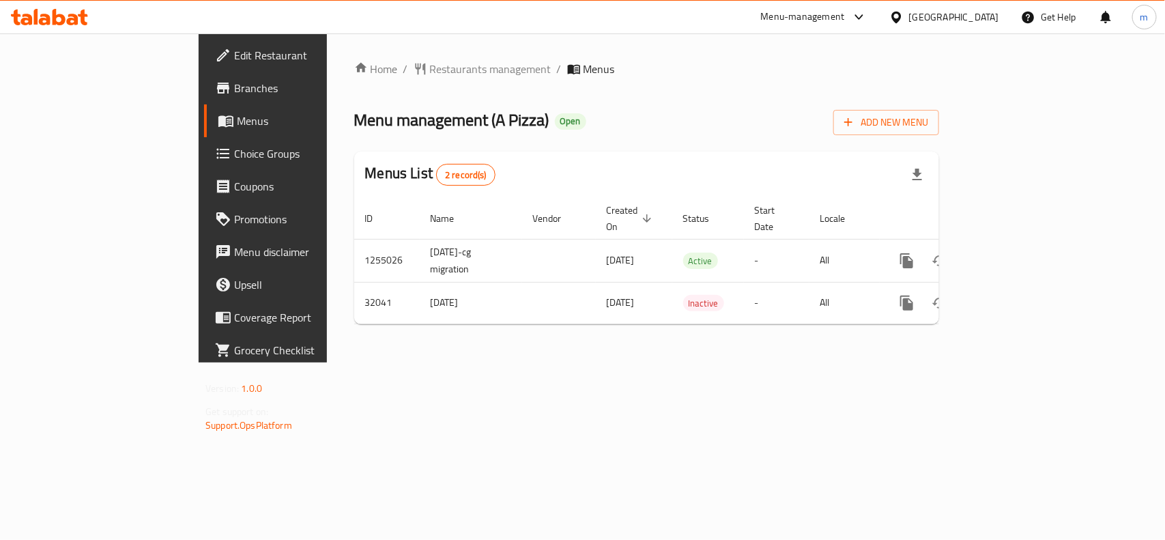
click at [993, 12] on div "[GEOGRAPHIC_DATA]" at bounding box center [954, 17] width 90 height 15
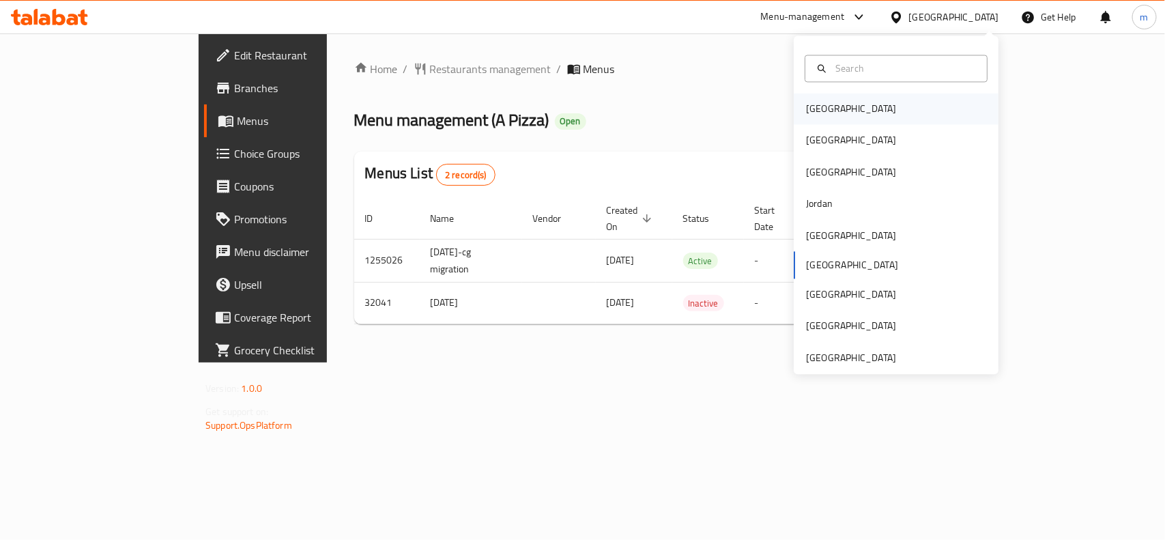
click at [816, 116] on div "[GEOGRAPHIC_DATA]" at bounding box center [851, 109] width 90 height 15
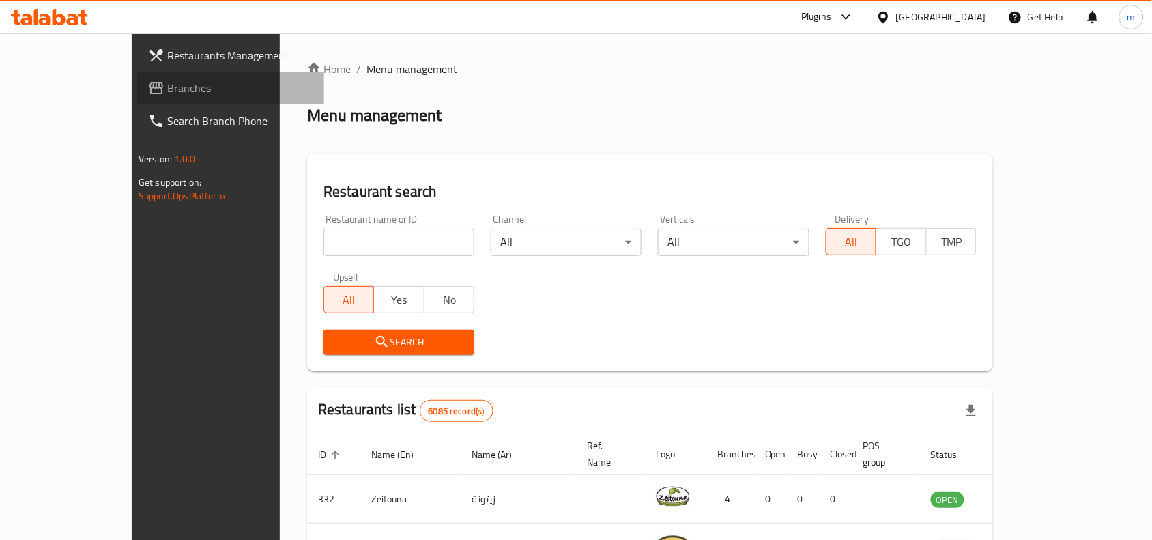
click at [167, 86] on span "Branches" at bounding box center [240, 88] width 146 height 16
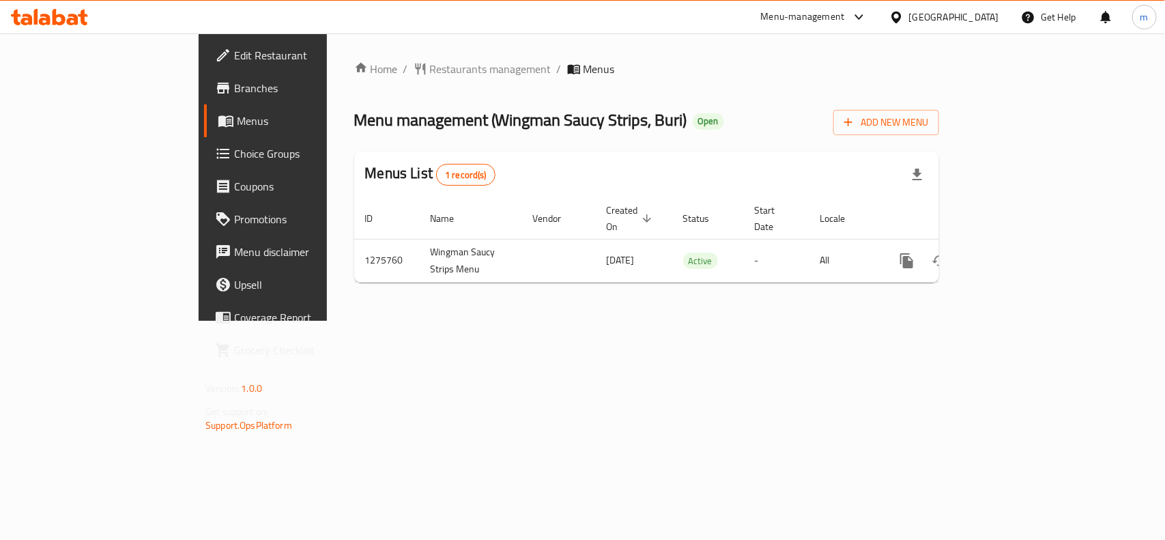
click at [234, 159] on span "Choice Groups" at bounding box center [308, 153] width 148 height 16
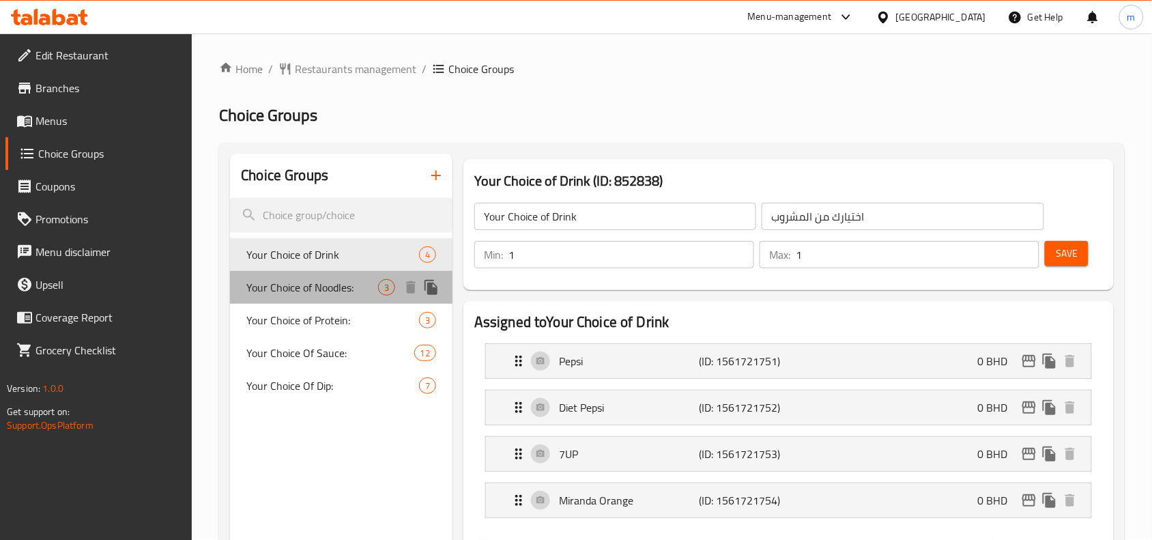
click at [306, 281] on span "Your Choice of Noodles:" at bounding box center [312, 287] width 132 height 16
type input "Your Choice of Noodles:"
type input "اختيارك من النودلز"
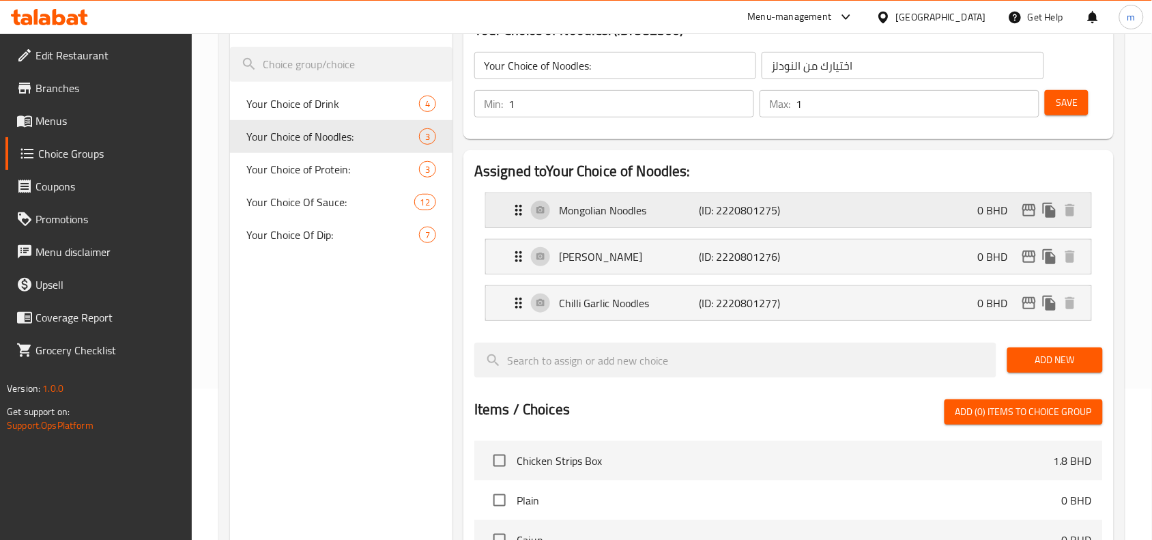
scroll to position [113, 0]
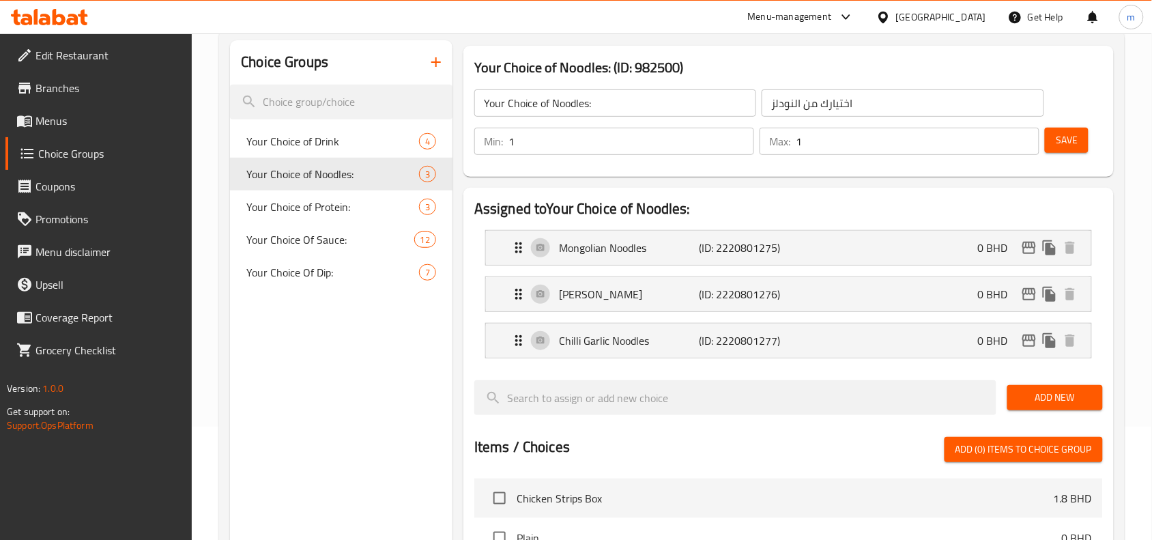
click at [891, 17] on icon at bounding box center [883, 17] width 14 height 14
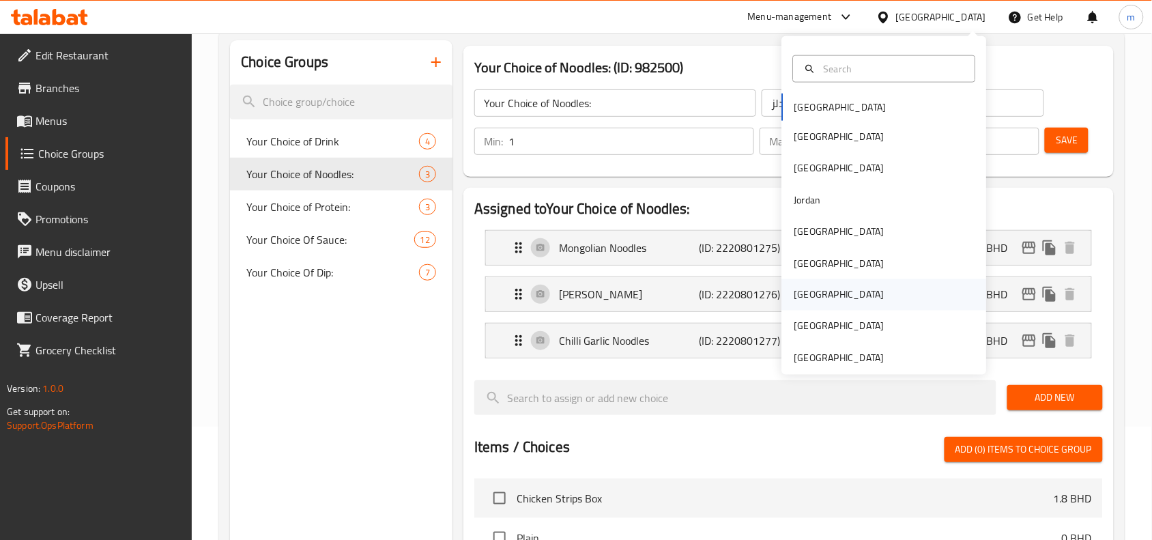
click at [805, 291] on div "[GEOGRAPHIC_DATA]" at bounding box center [839, 294] width 112 height 31
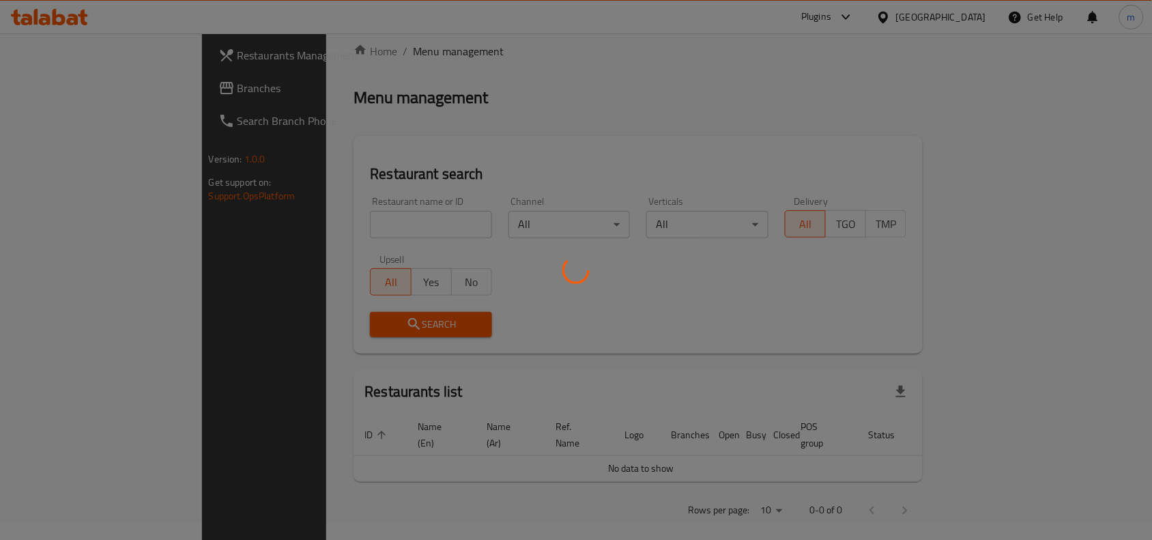
scroll to position [113, 0]
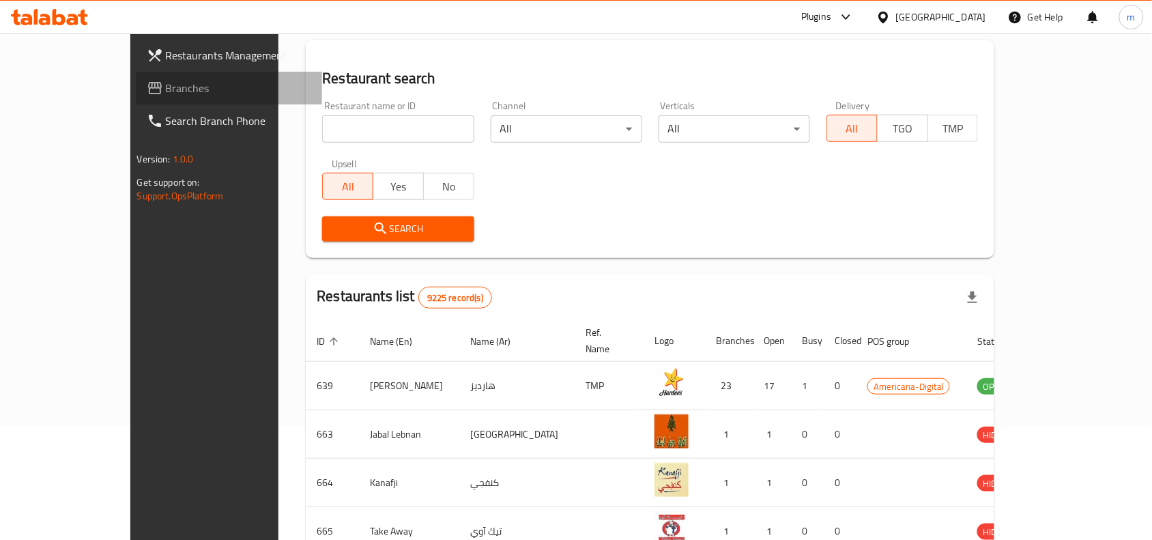
click at [136, 100] on link "Branches" at bounding box center [229, 88] width 187 height 33
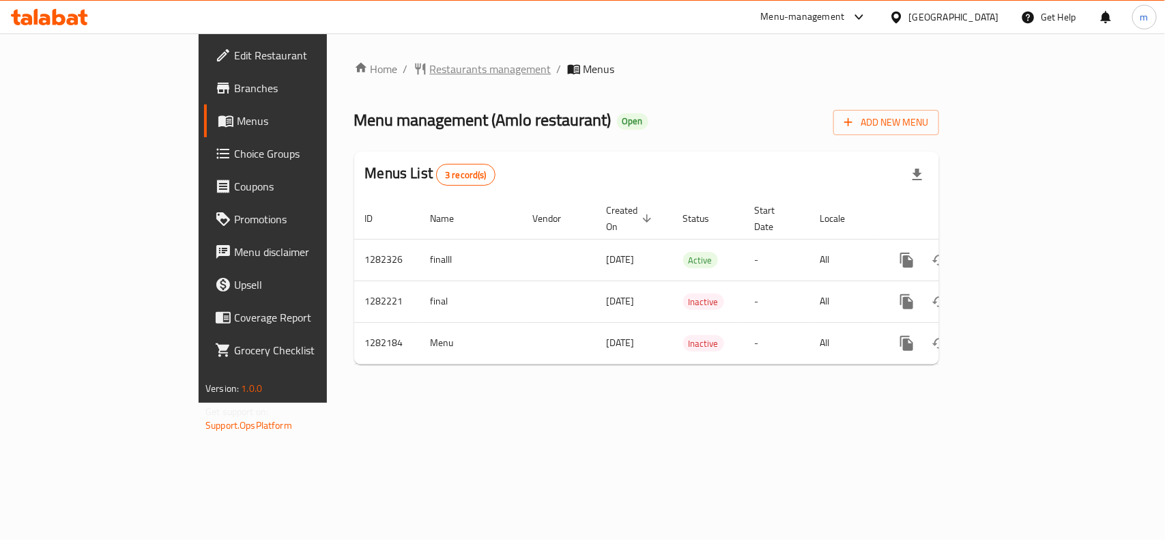
click at [430, 62] on span "Restaurants management" at bounding box center [490, 69] width 121 height 16
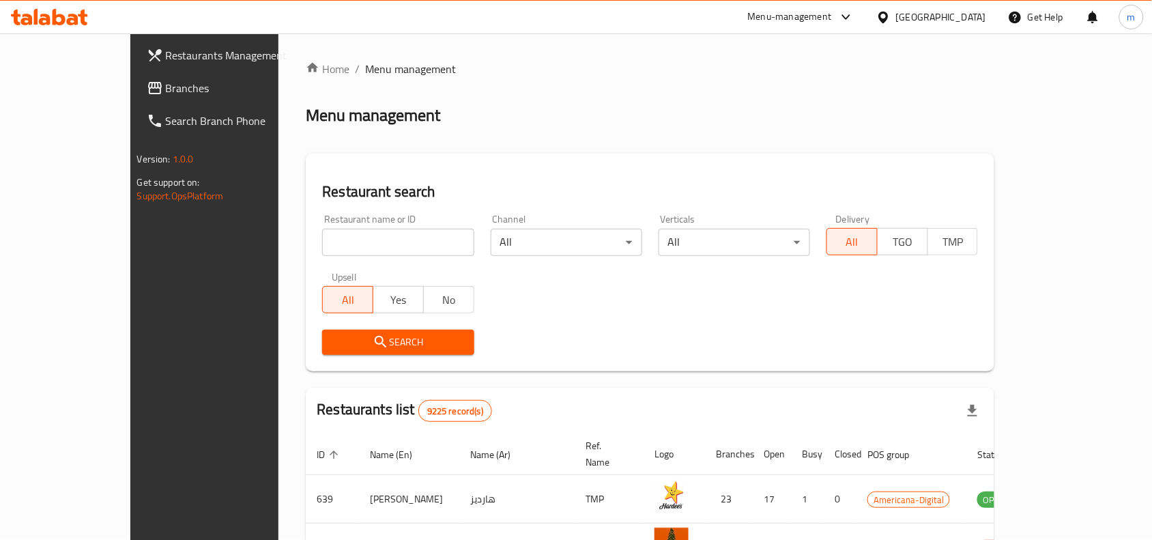
click at [166, 94] on span "Branches" at bounding box center [239, 88] width 146 height 16
